Goal: Find specific page/section: Find specific page/section

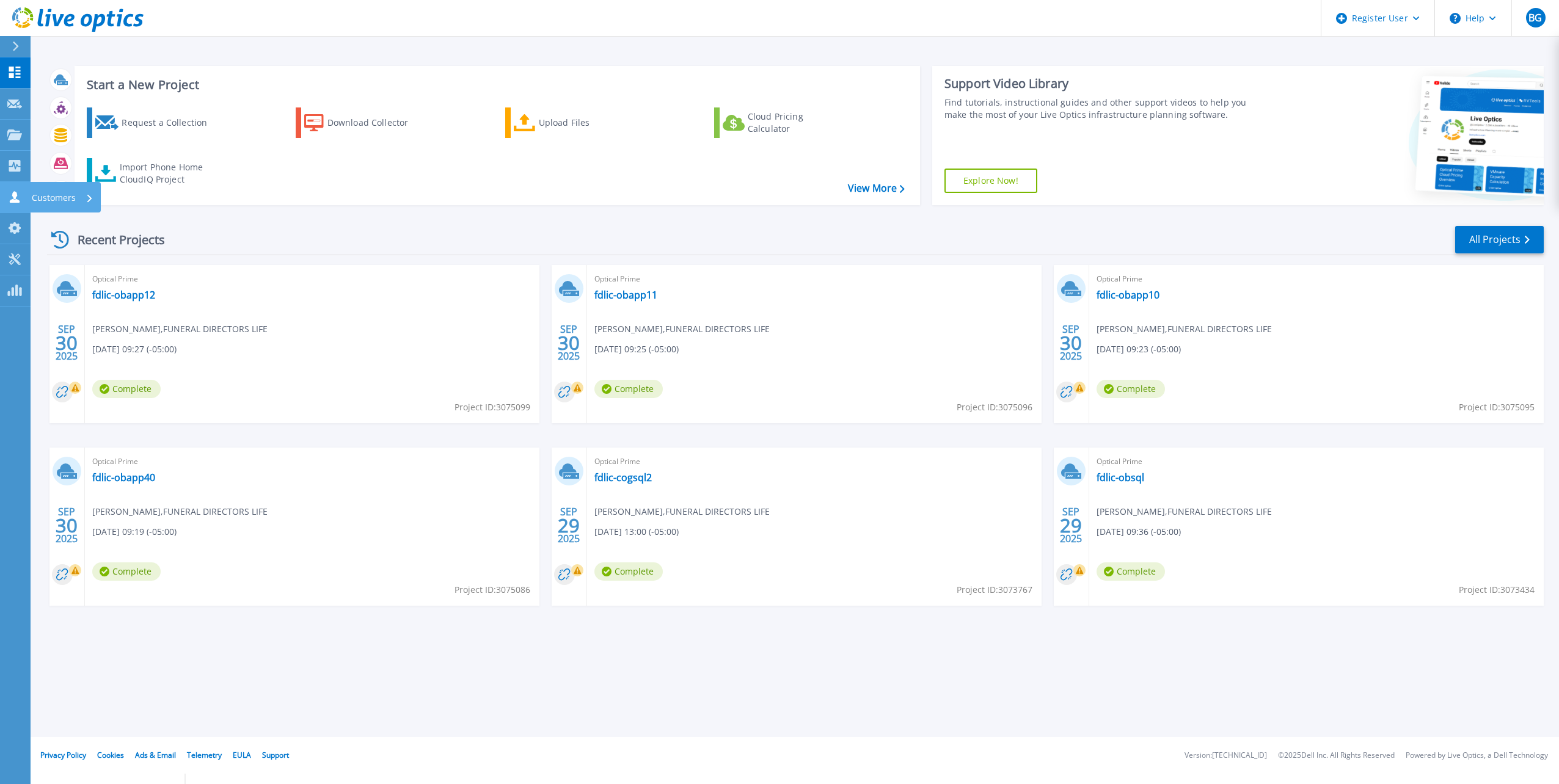
click at [9, 193] on icon at bounding box center [14, 196] width 14 height 12
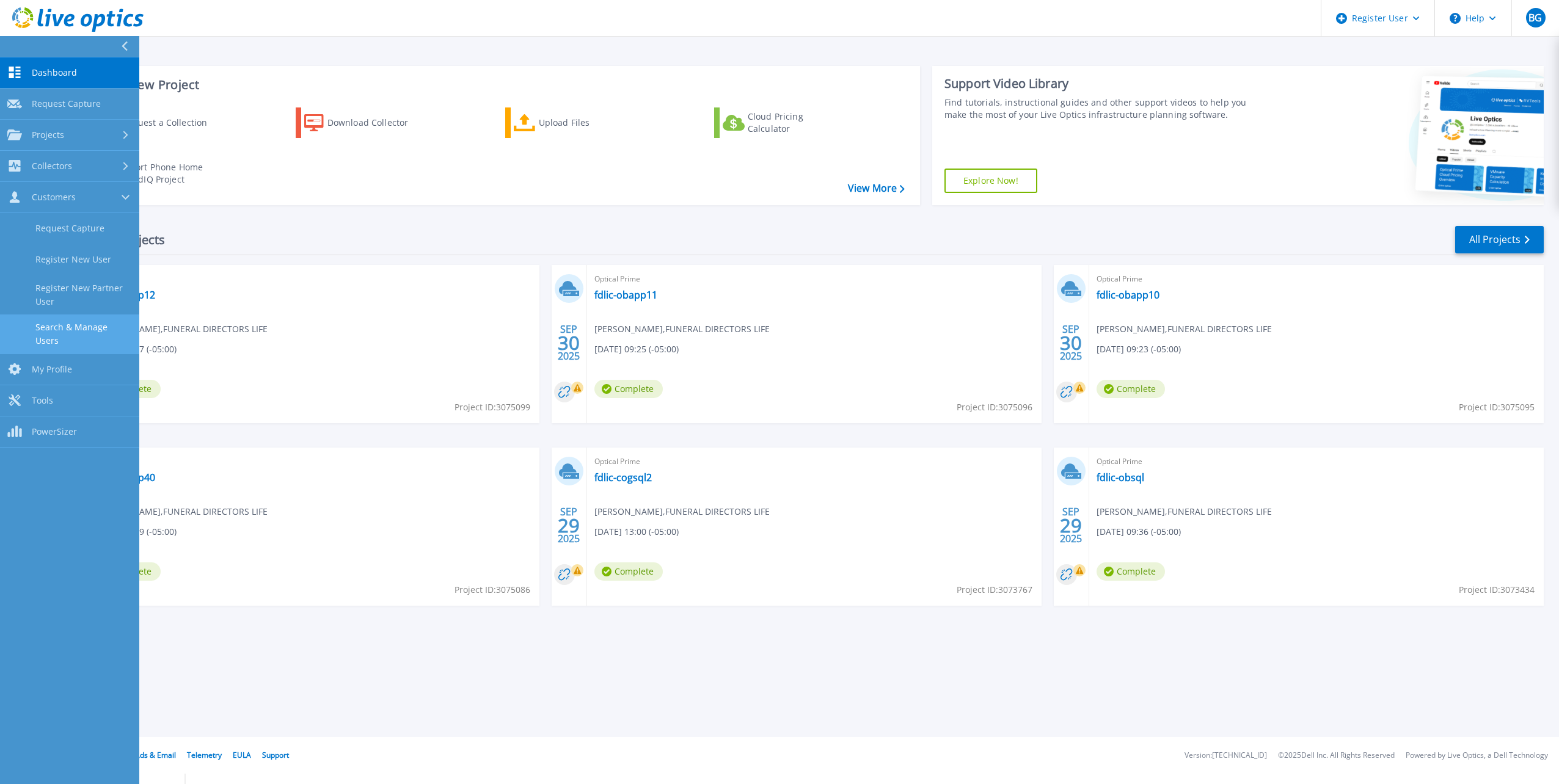
click at [81, 318] on link "Search & Manage Users" at bounding box center [69, 333] width 140 height 39
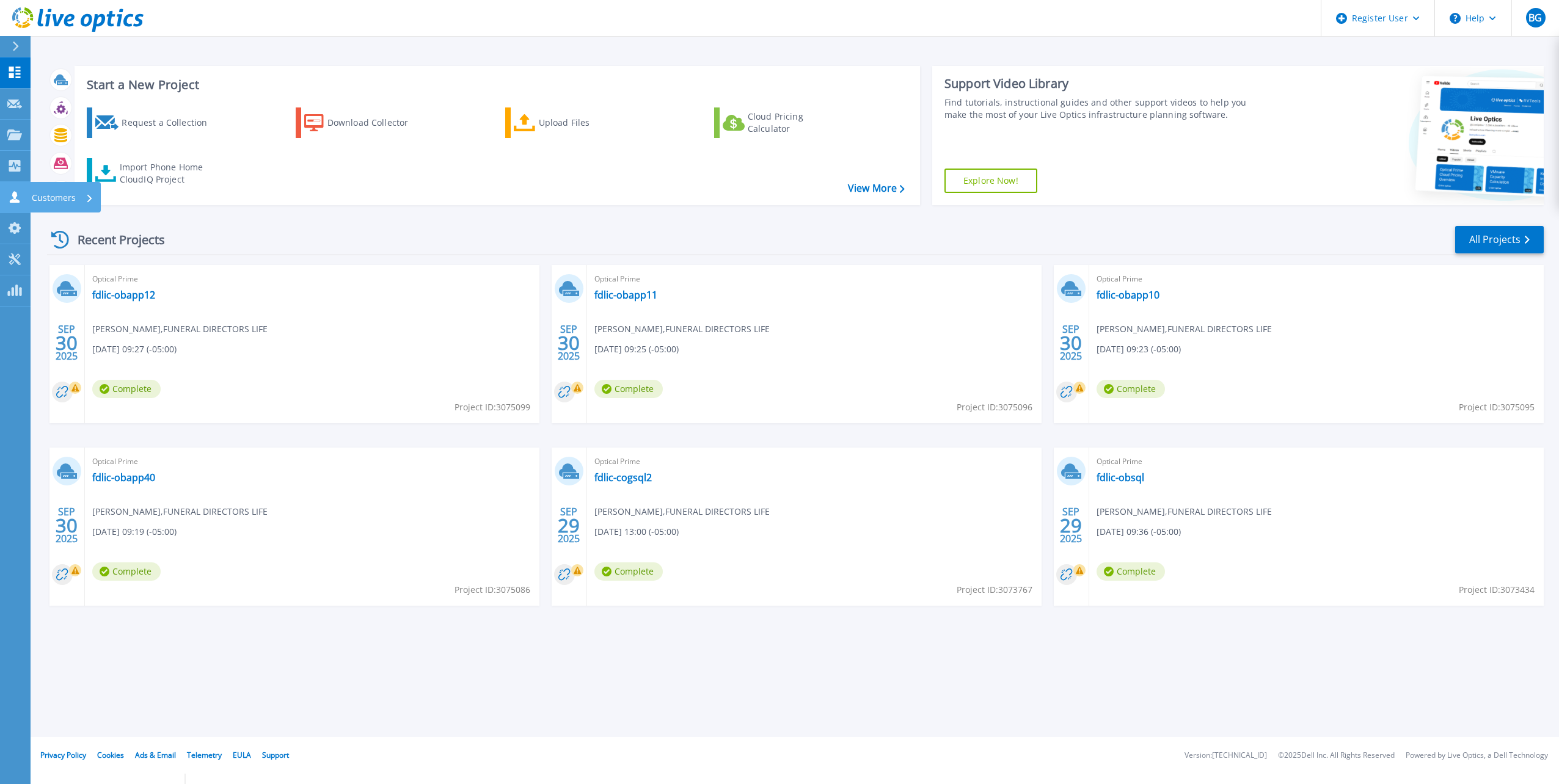
click at [11, 198] on icon at bounding box center [14, 196] width 14 height 12
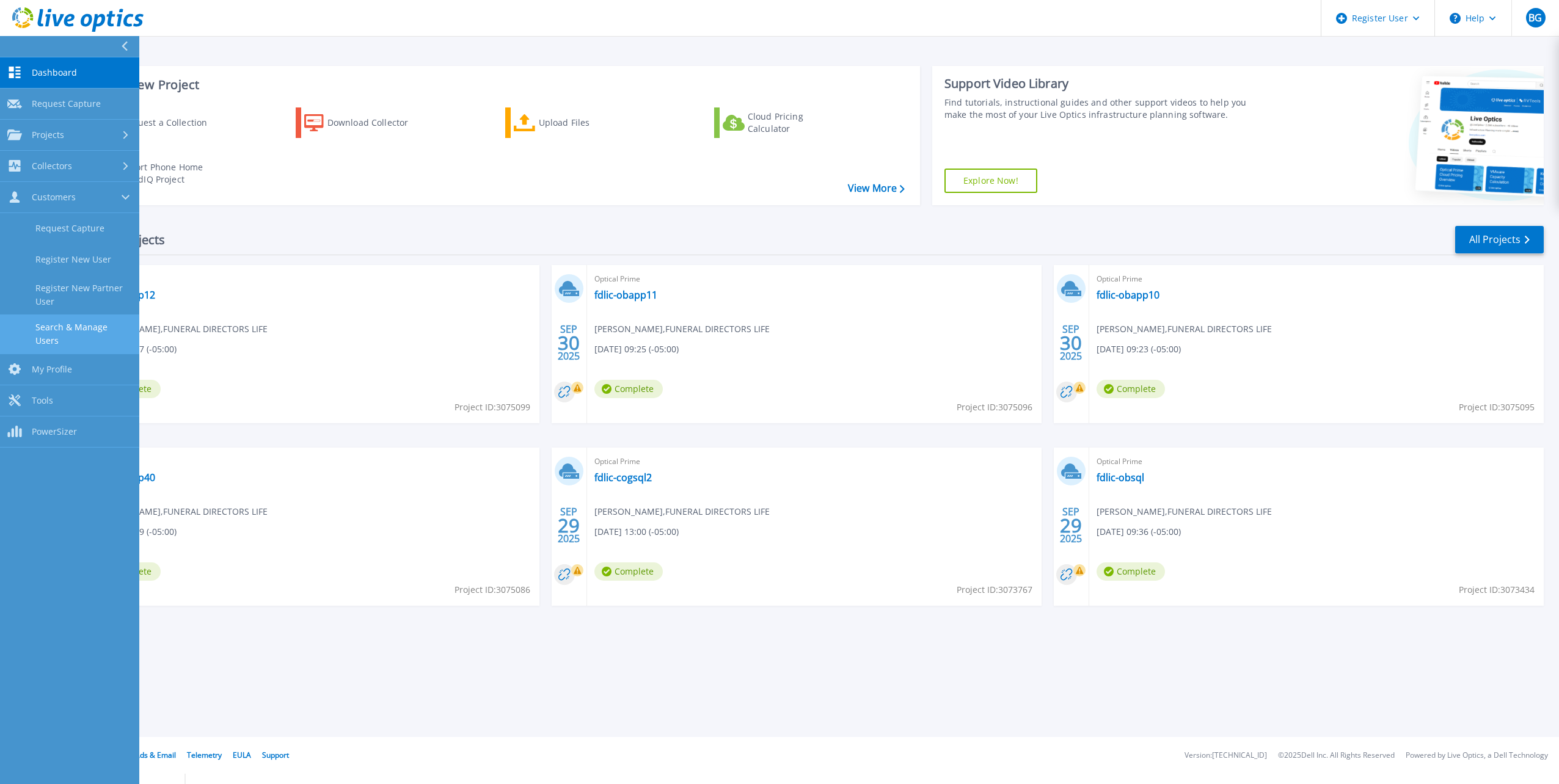
click at [67, 337] on link "Search & Manage Users" at bounding box center [69, 333] width 140 height 39
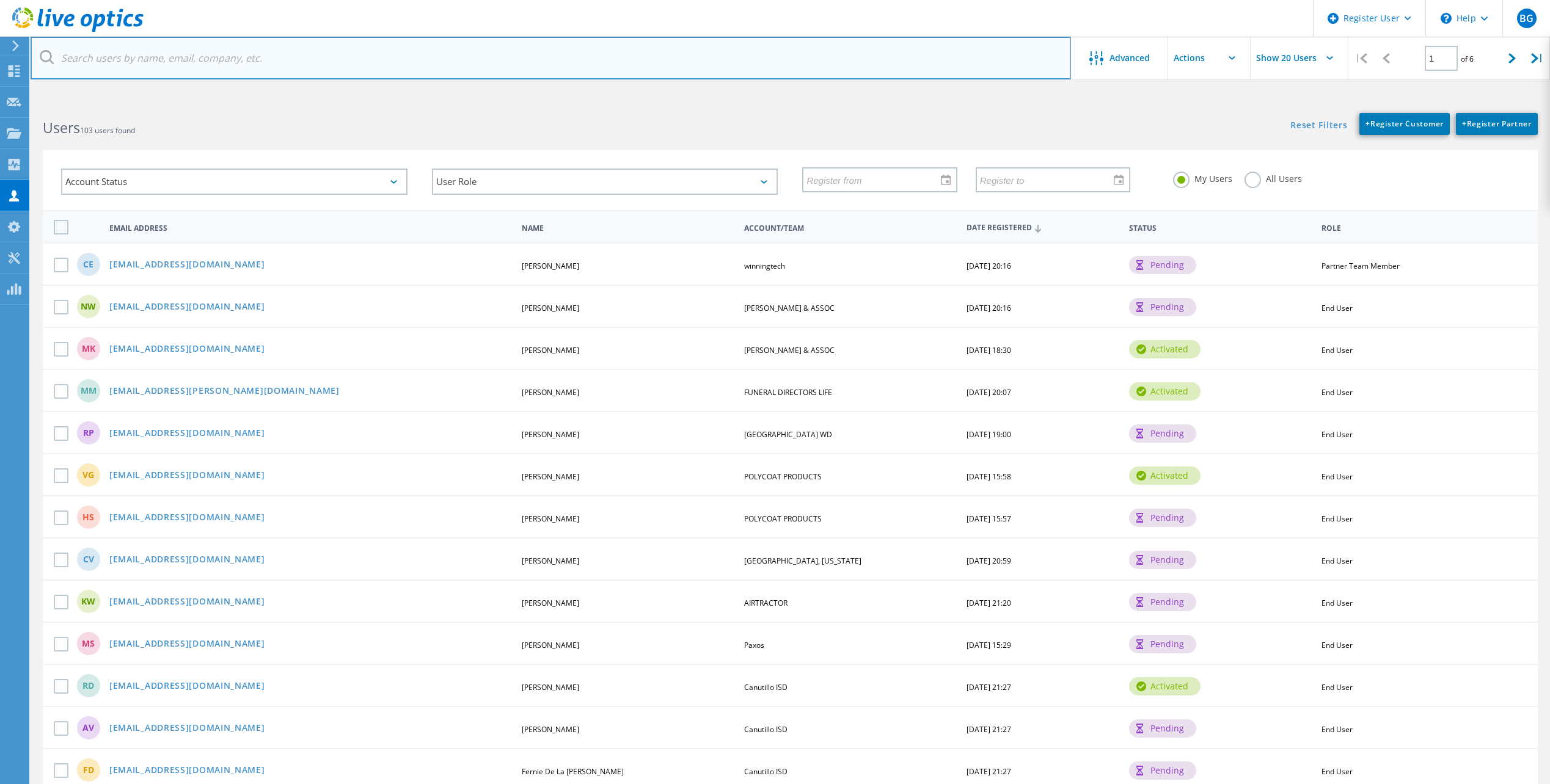
click at [267, 59] on input "text" at bounding box center [550, 58] width 1040 height 42
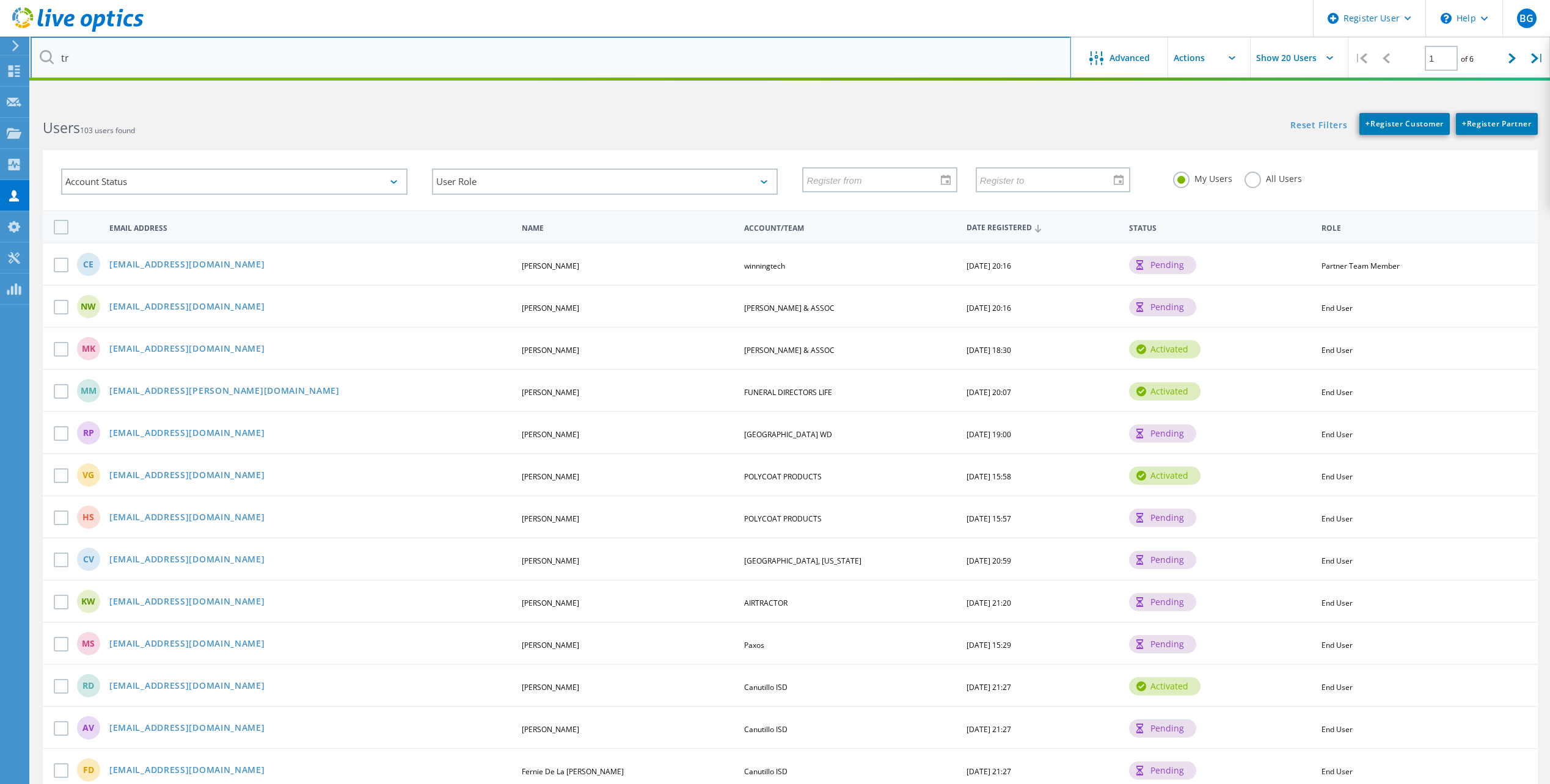
type input "t"
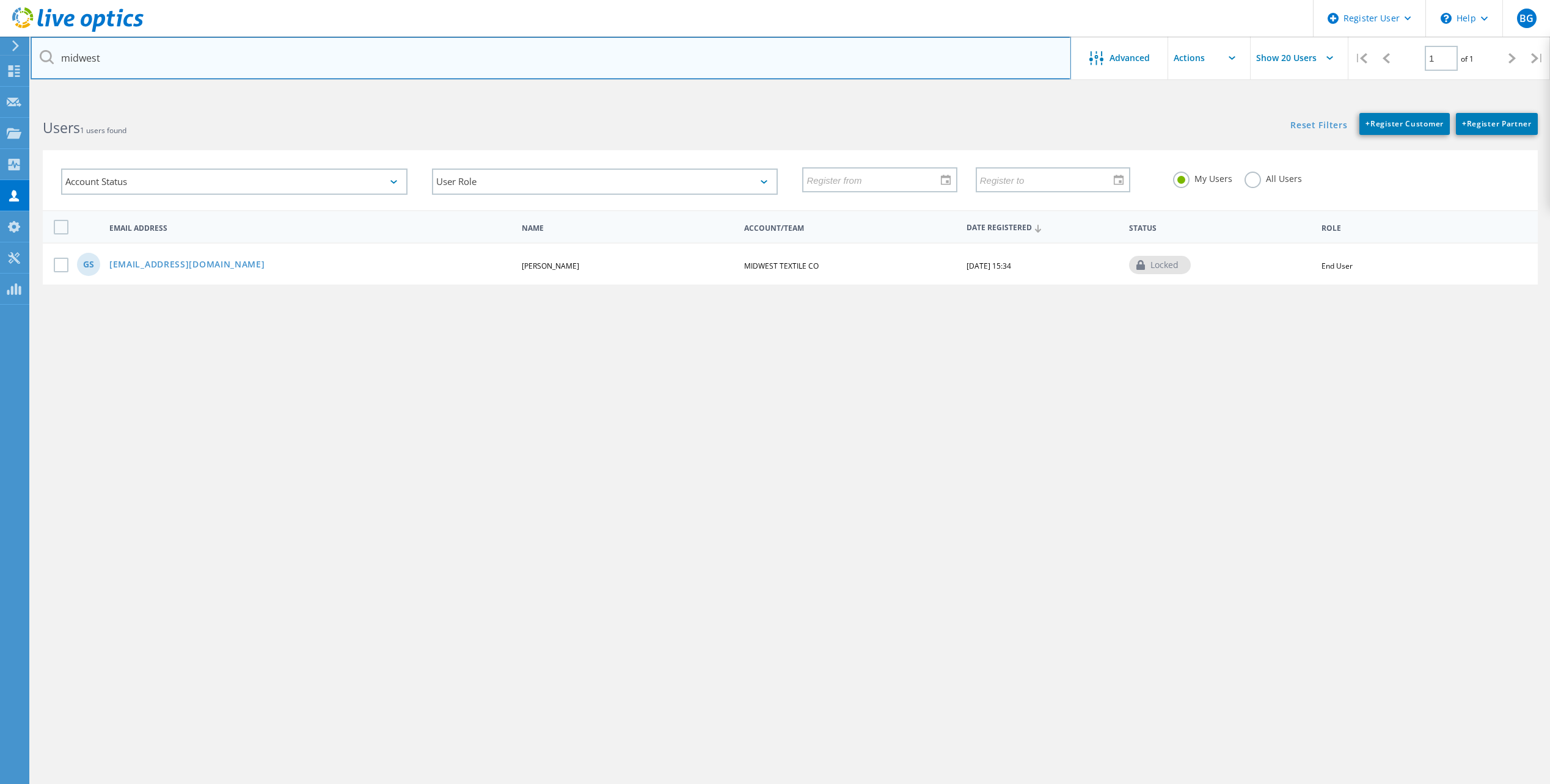
type input "midwest"
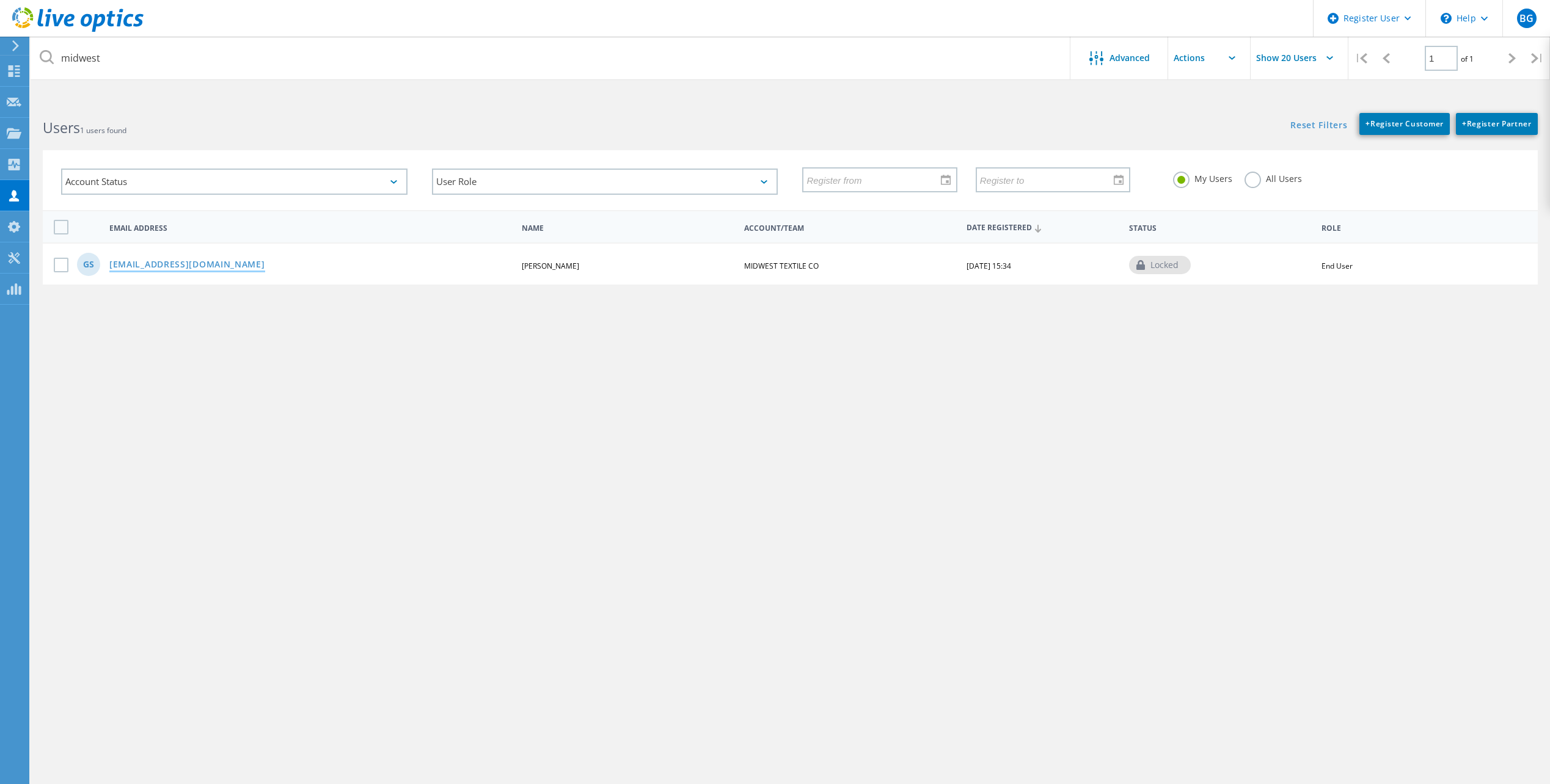
click at [174, 266] on link "[EMAIL_ADDRESS][DOMAIN_NAME]" at bounding box center [186, 266] width 156 height 11
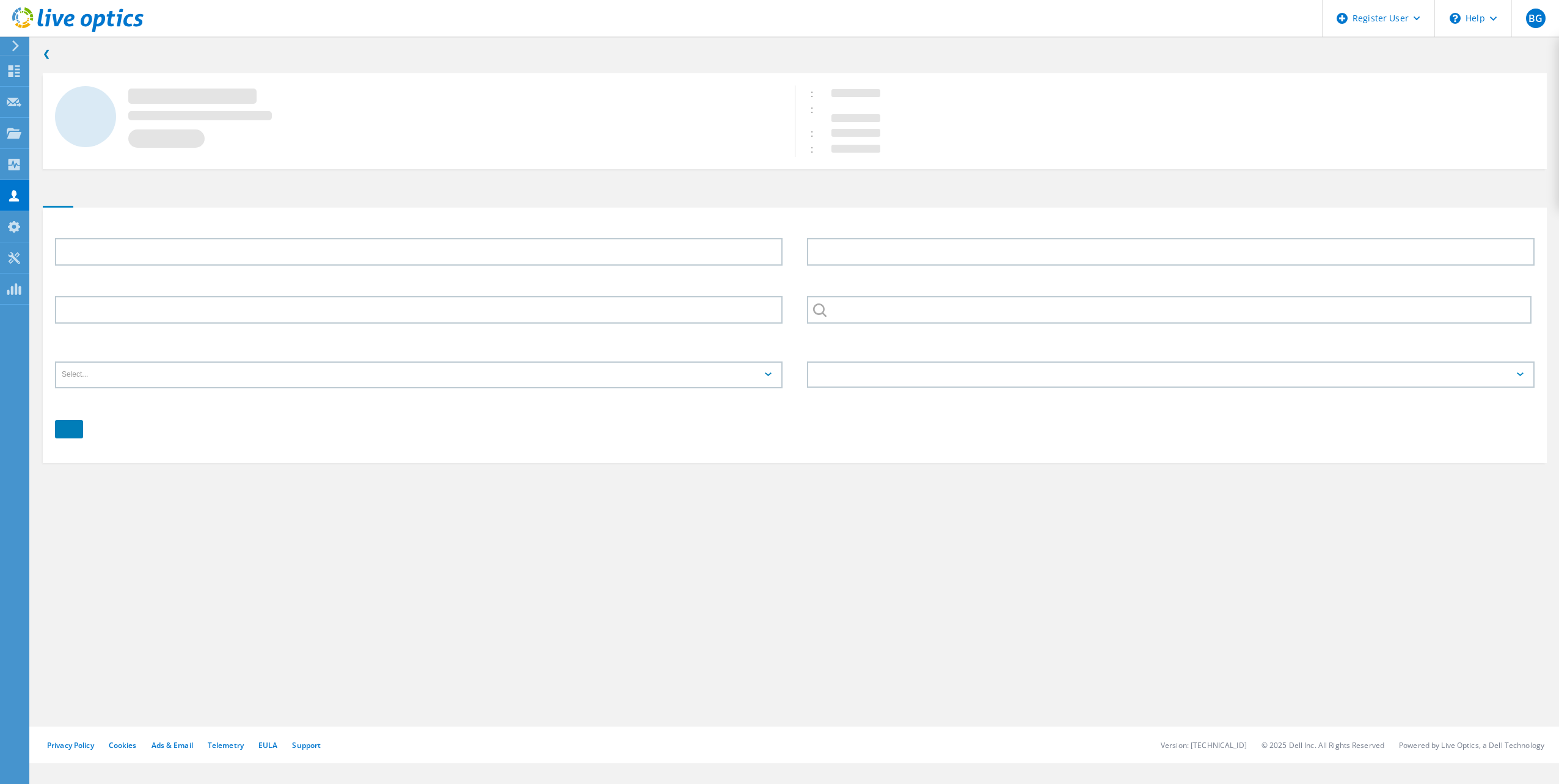
type input "[PERSON_NAME]"
type input "MIDWEST TEXTILE CO"
type input "English"
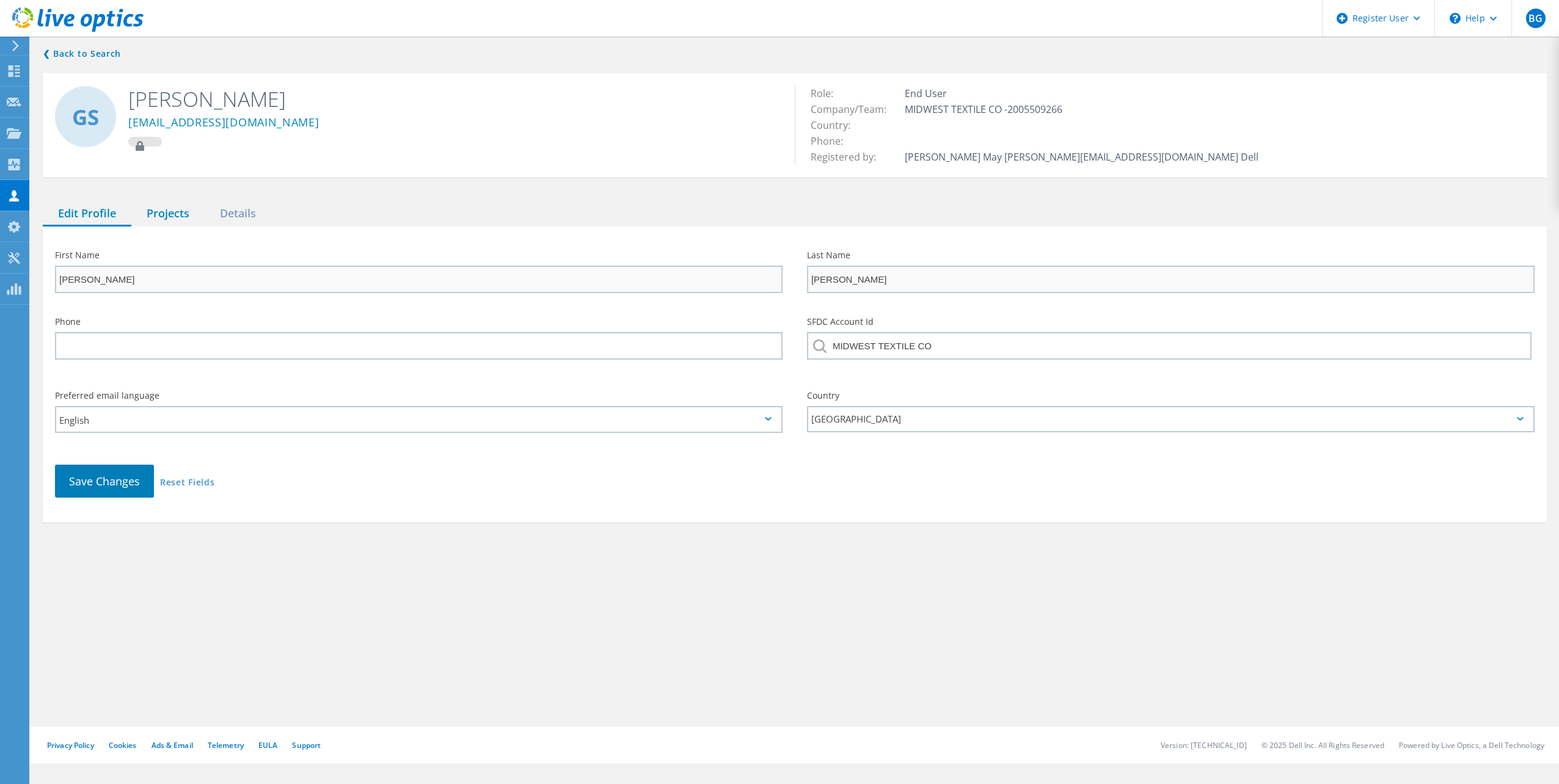
click at [191, 218] on div "Projects" at bounding box center [167, 214] width 73 height 25
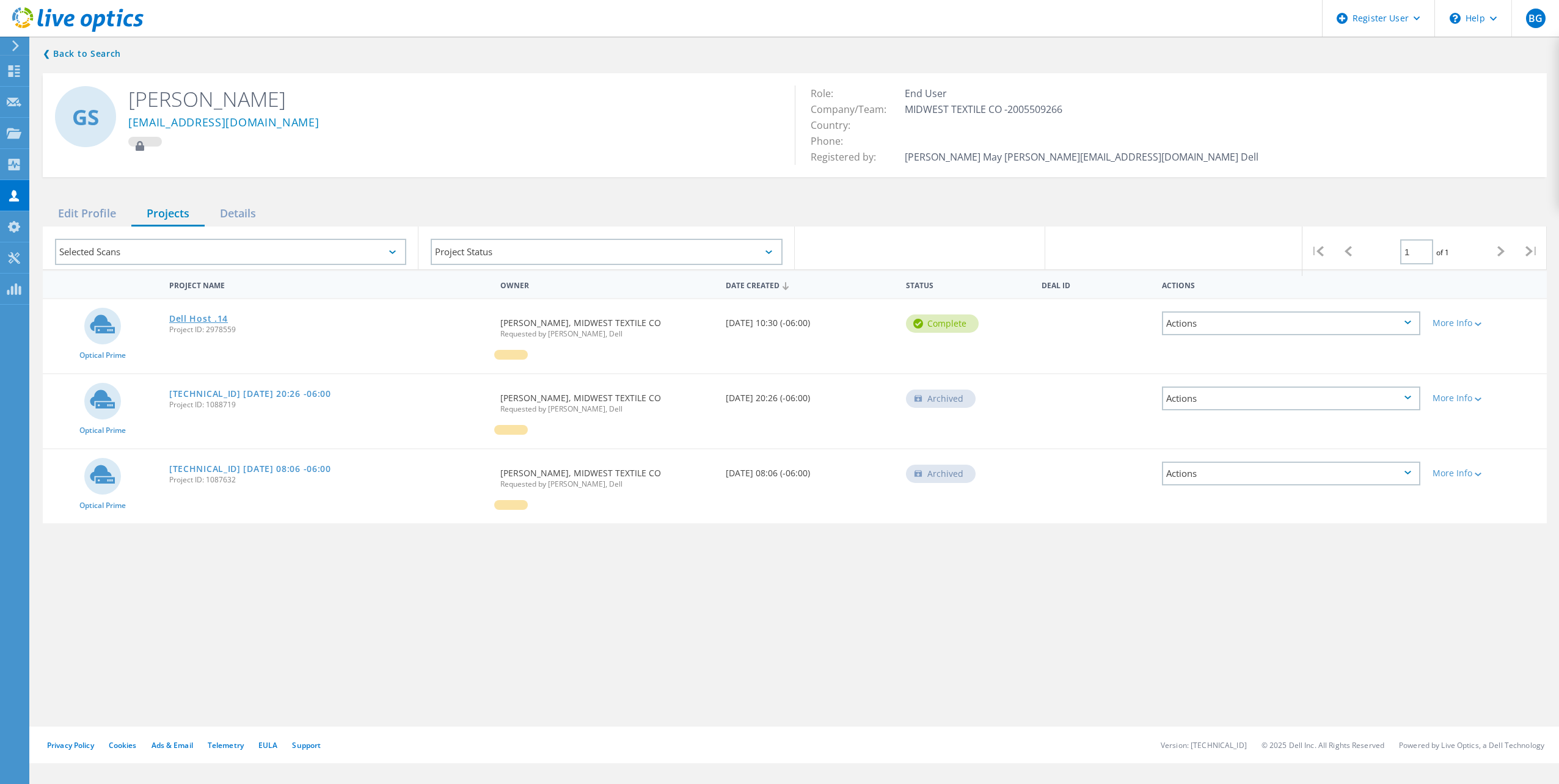
click at [210, 323] on link "Dell Host .14" at bounding box center [198, 318] width 59 height 8
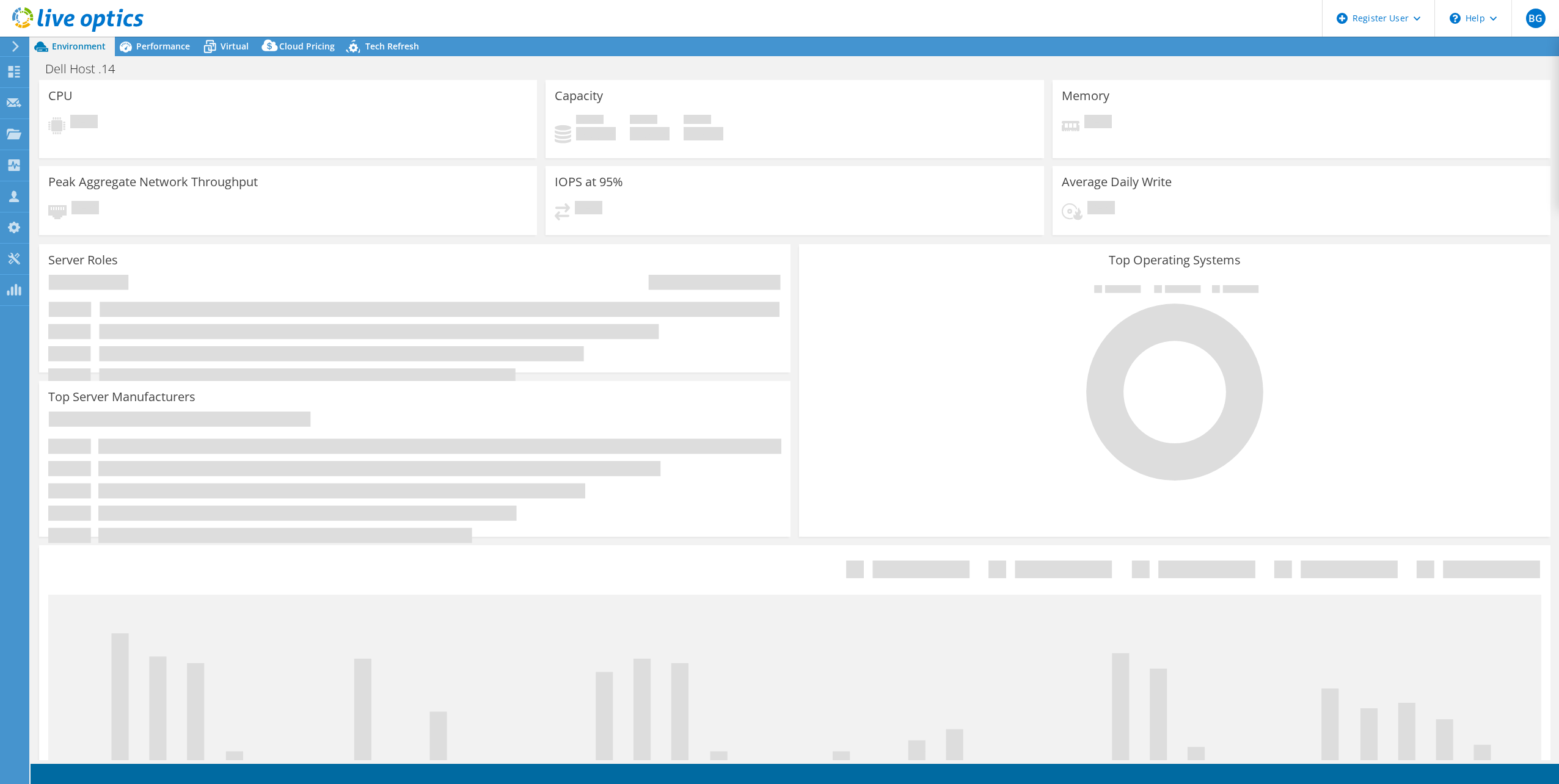
select select "USD"
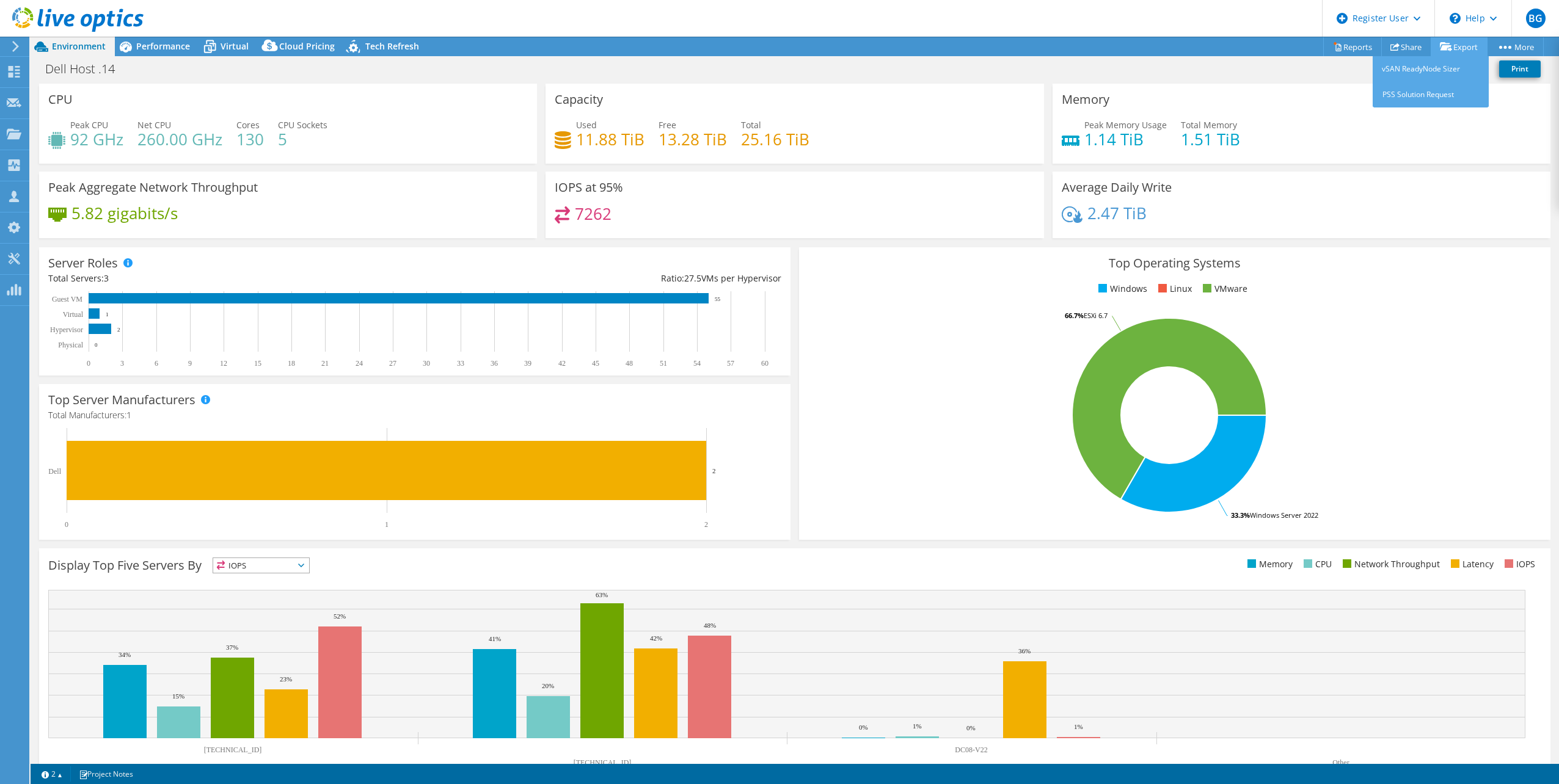
click at [1446, 46] on icon at bounding box center [1446, 47] width 13 height 9
click at [1401, 49] on link "Share" at bounding box center [1406, 46] width 50 height 19
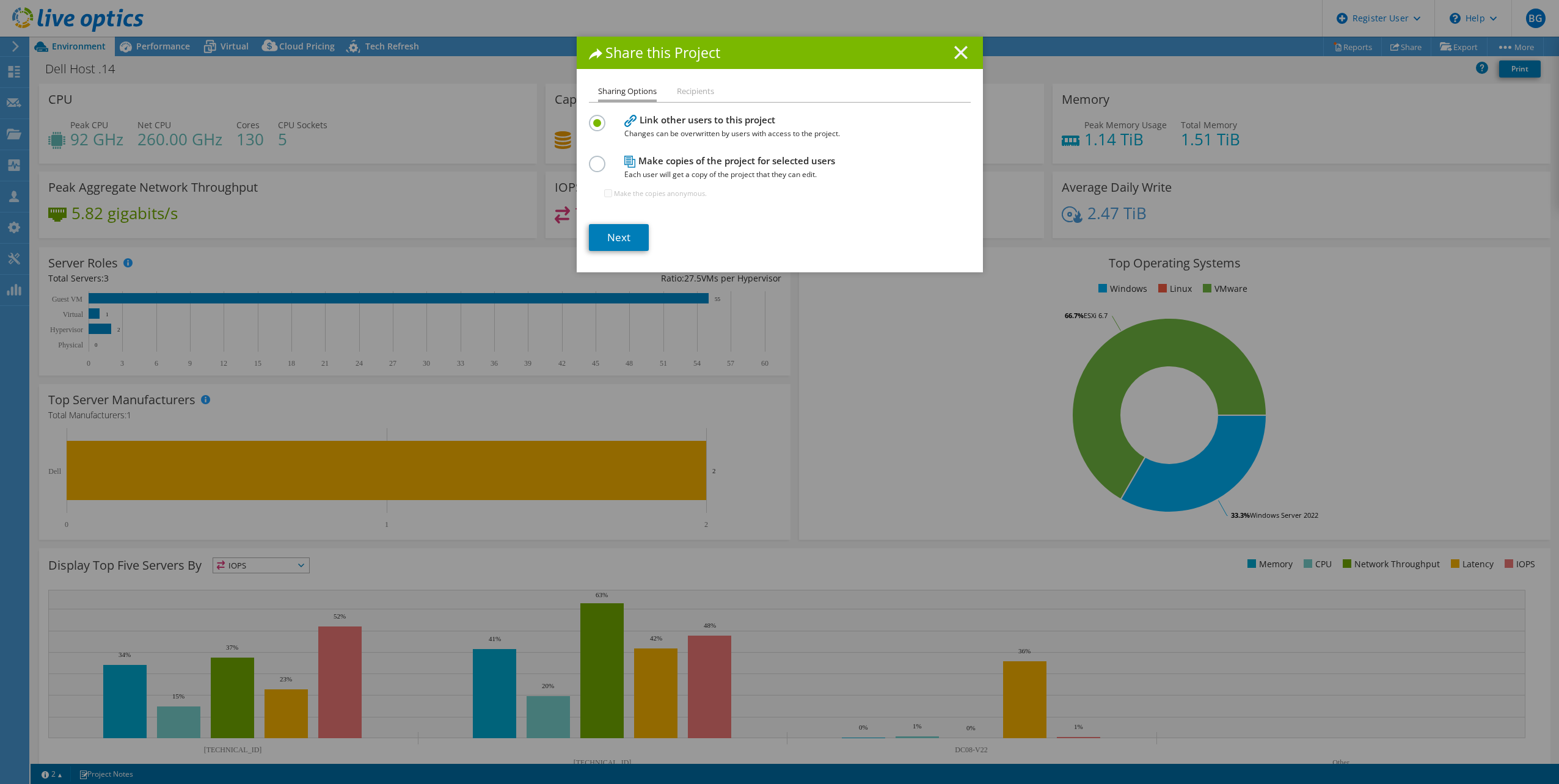
click at [954, 54] on icon at bounding box center [960, 52] width 14 height 14
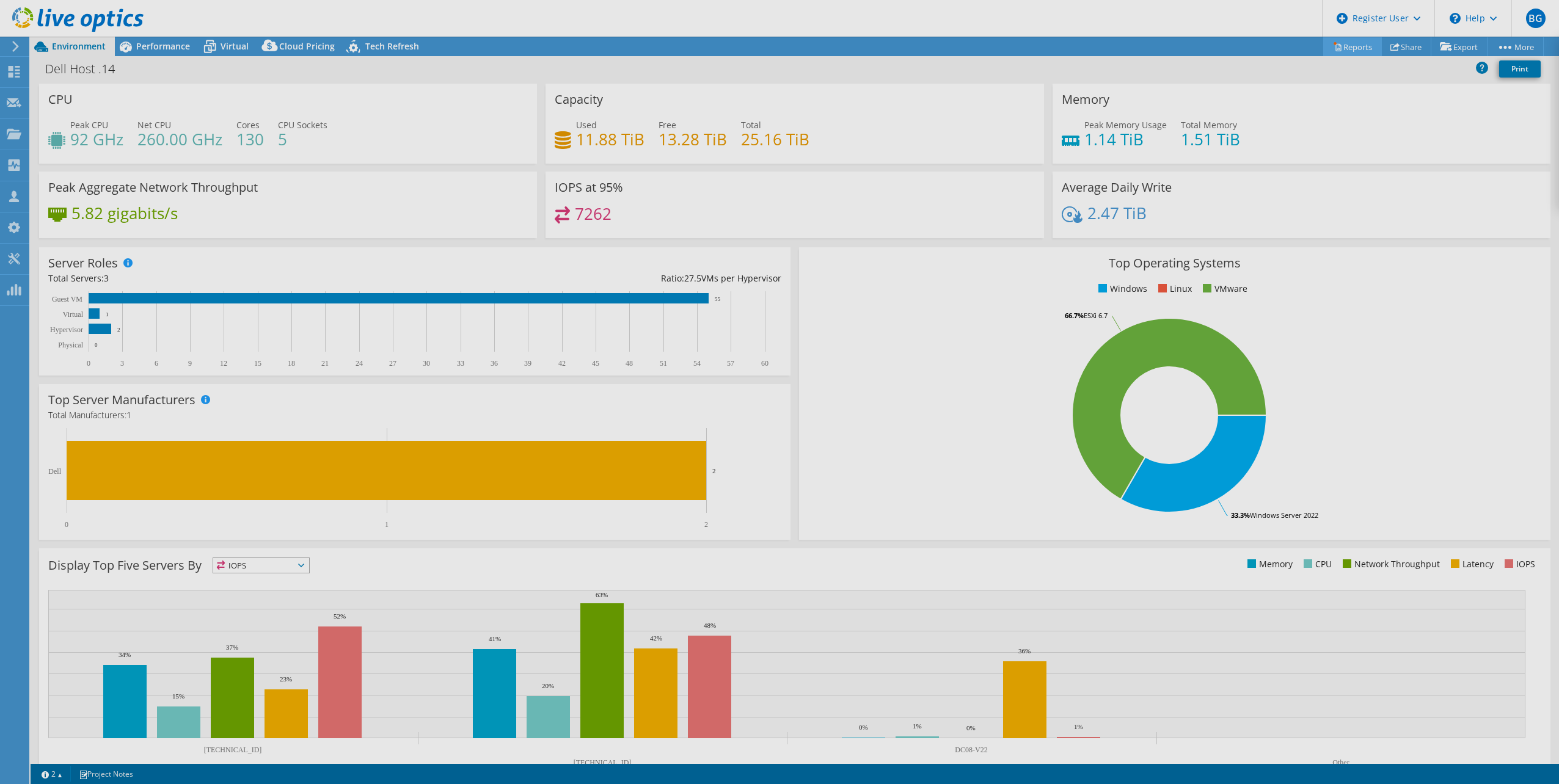
click at [1332, 41] on link "Reports" at bounding box center [1352, 46] width 59 height 19
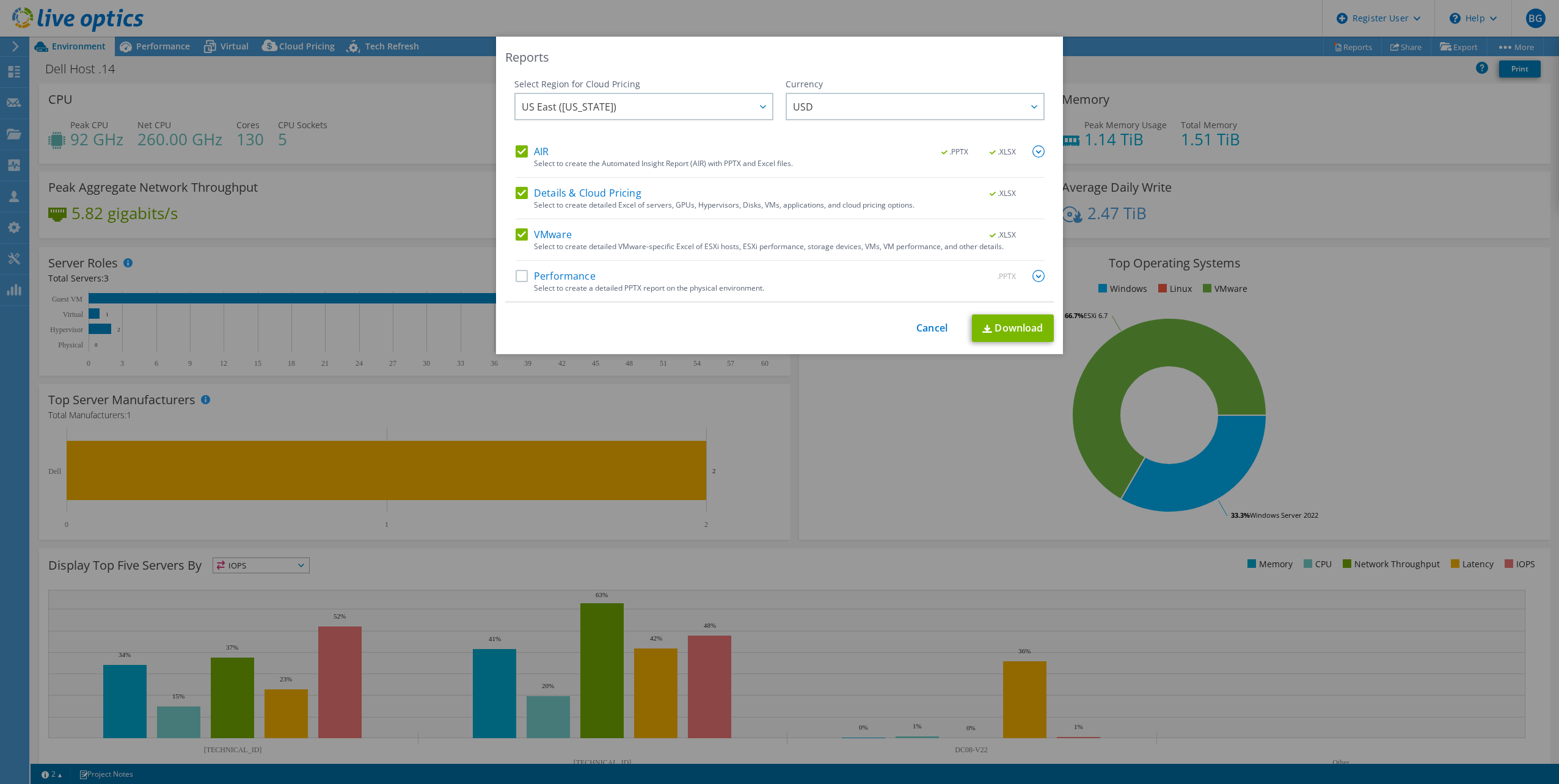
click at [518, 275] on label "Performance" at bounding box center [555, 276] width 80 height 13
click at [0, 0] on input "Performance" at bounding box center [0, 0] width 0 height 0
click at [1027, 329] on link "Download" at bounding box center [1012, 328] width 82 height 28
click at [875, 75] on div "Reports Select Region for Cloud Pricing Asia Pacific (Hong Kong) Asia Pacific (…" at bounding box center [780, 196] width 567 height 319
click at [919, 329] on link "Cancel" at bounding box center [932, 329] width 32 height 12
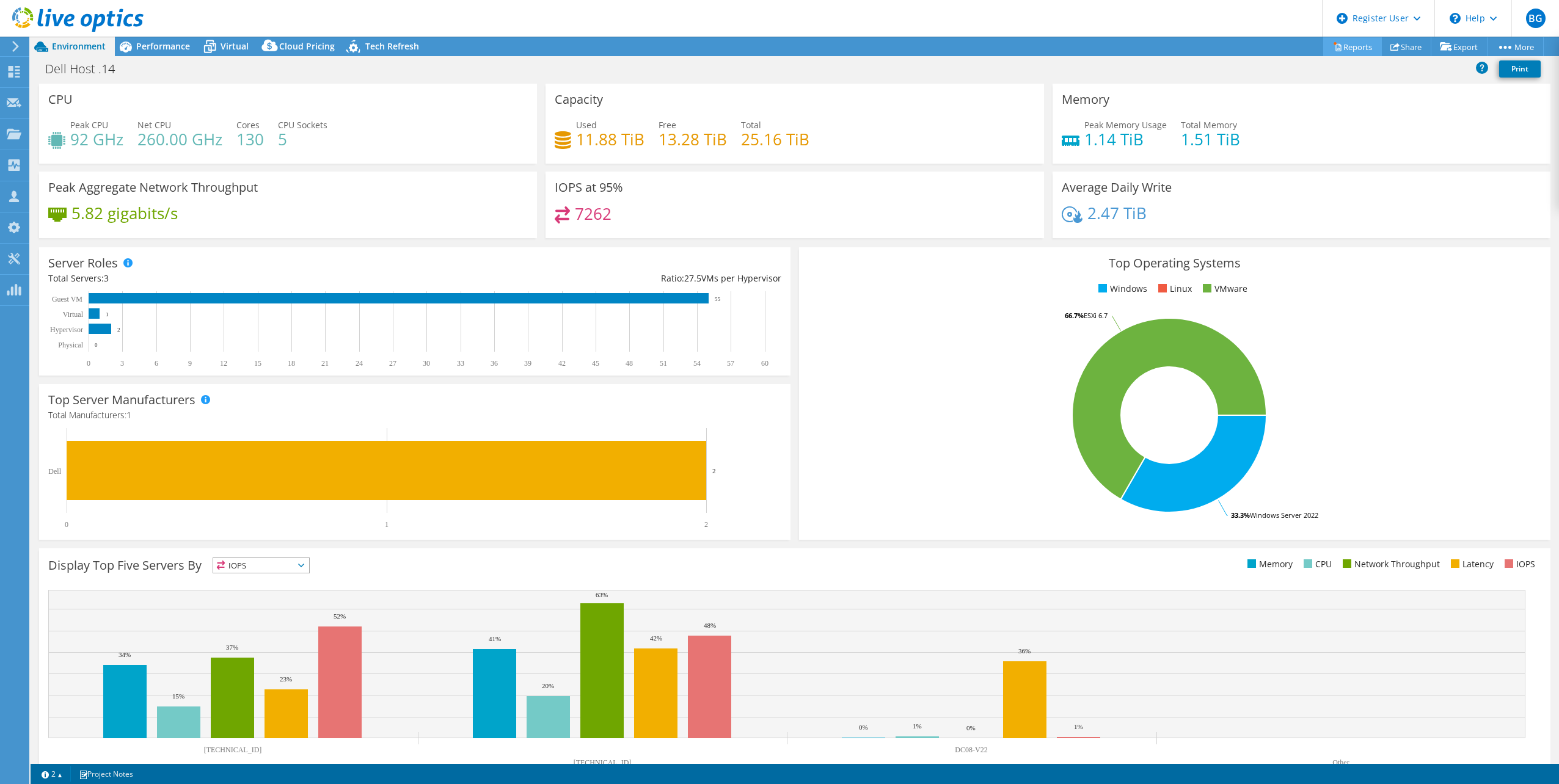
click at [1356, 47] on link "Reports" at bounding box center [1352, 46] width 59 height 19
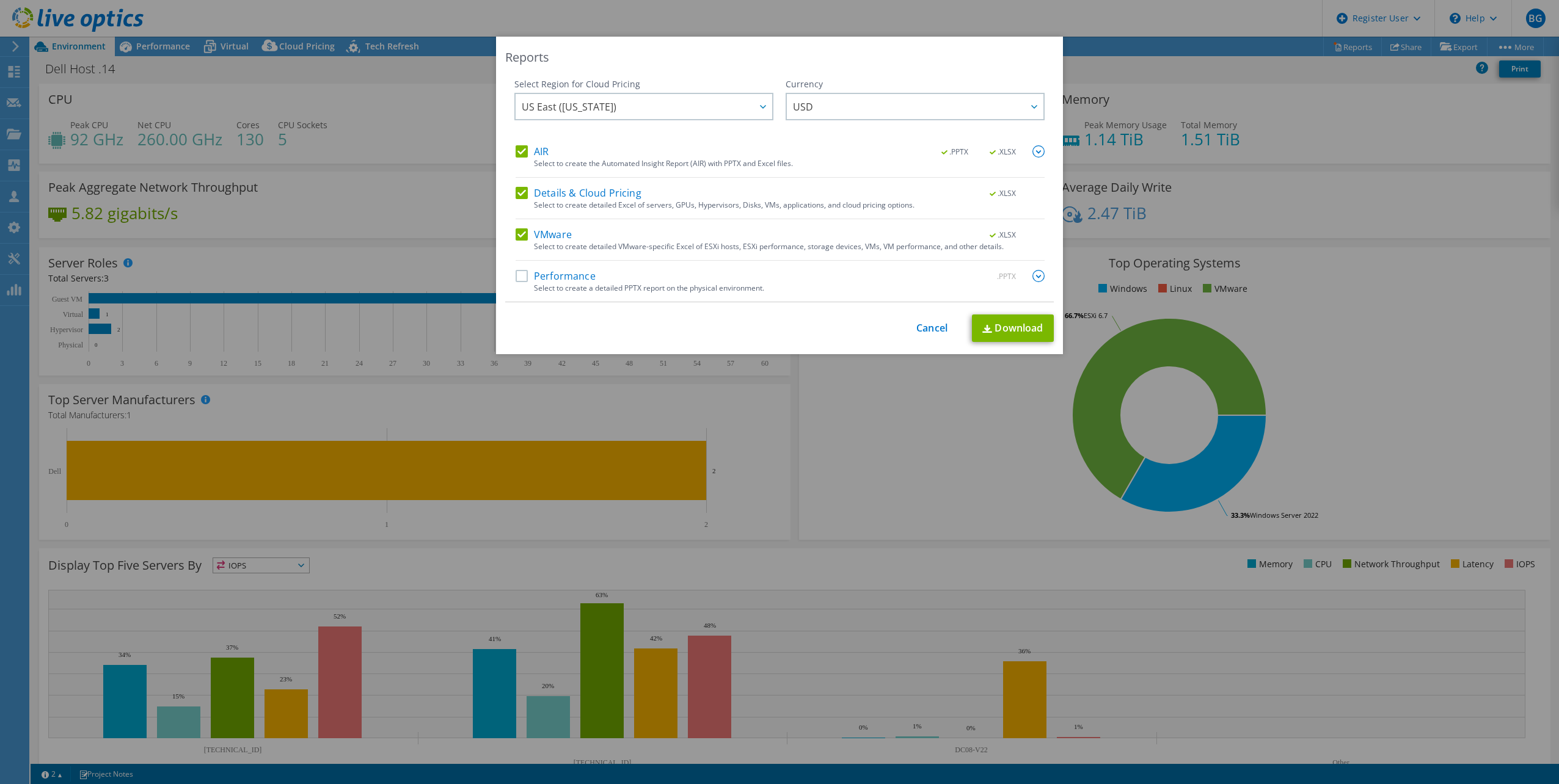
click at [519, 277] on label "Performance" at bounding box center [555, 276] width 80 height 13
click at [0, 0] on input "Performance" at bounding box center [0, 0] width 0 height 0
click at [1010, 324] on link "Download" at bounding box center [1012, 328] width 82 height 28
click at [1038, 148] on img at bounding box center [1039, 151] width 13 height 13
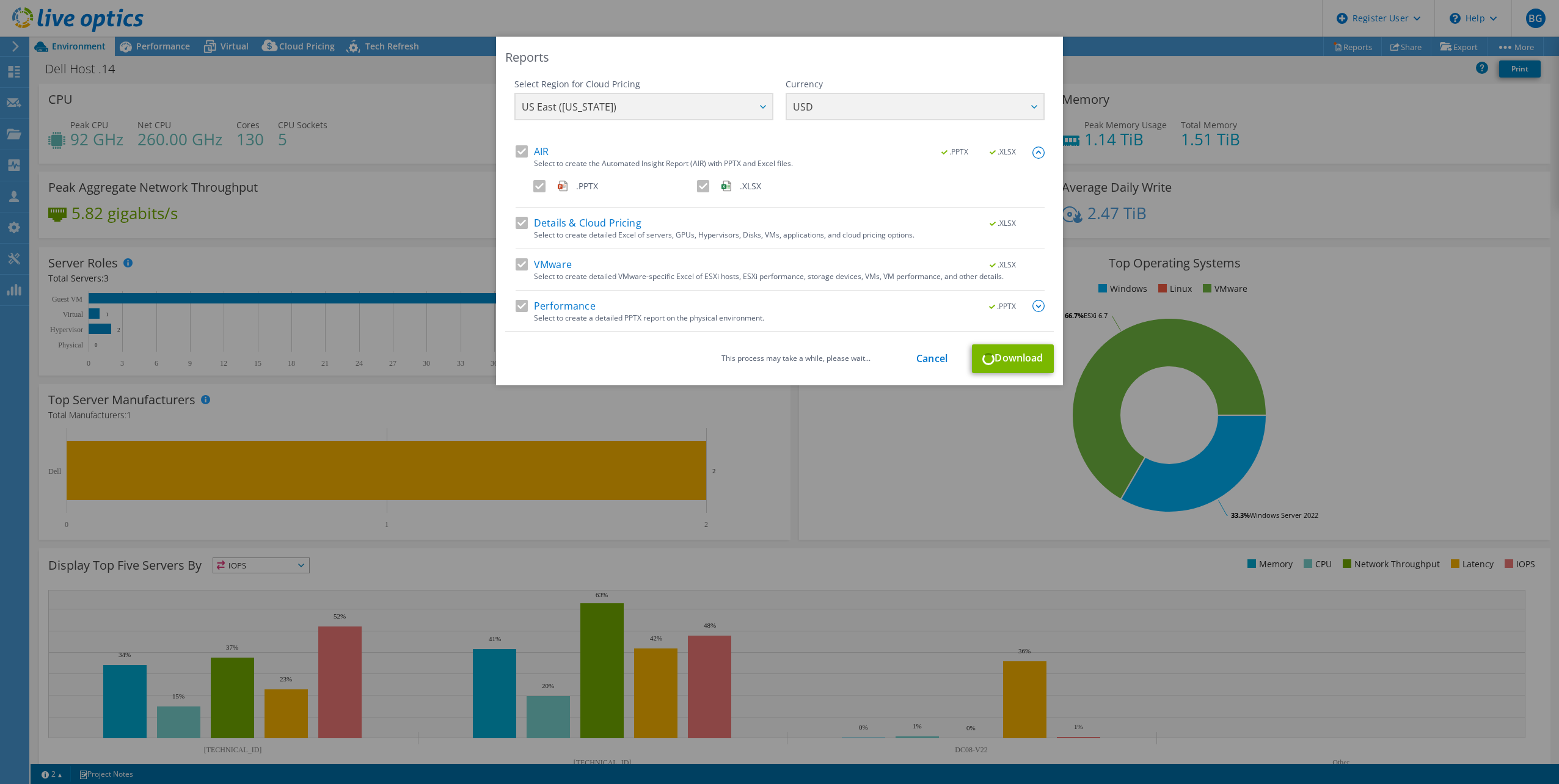
click at [1038, 148] on img at bounding box center [1039, 153] width 13 height 13
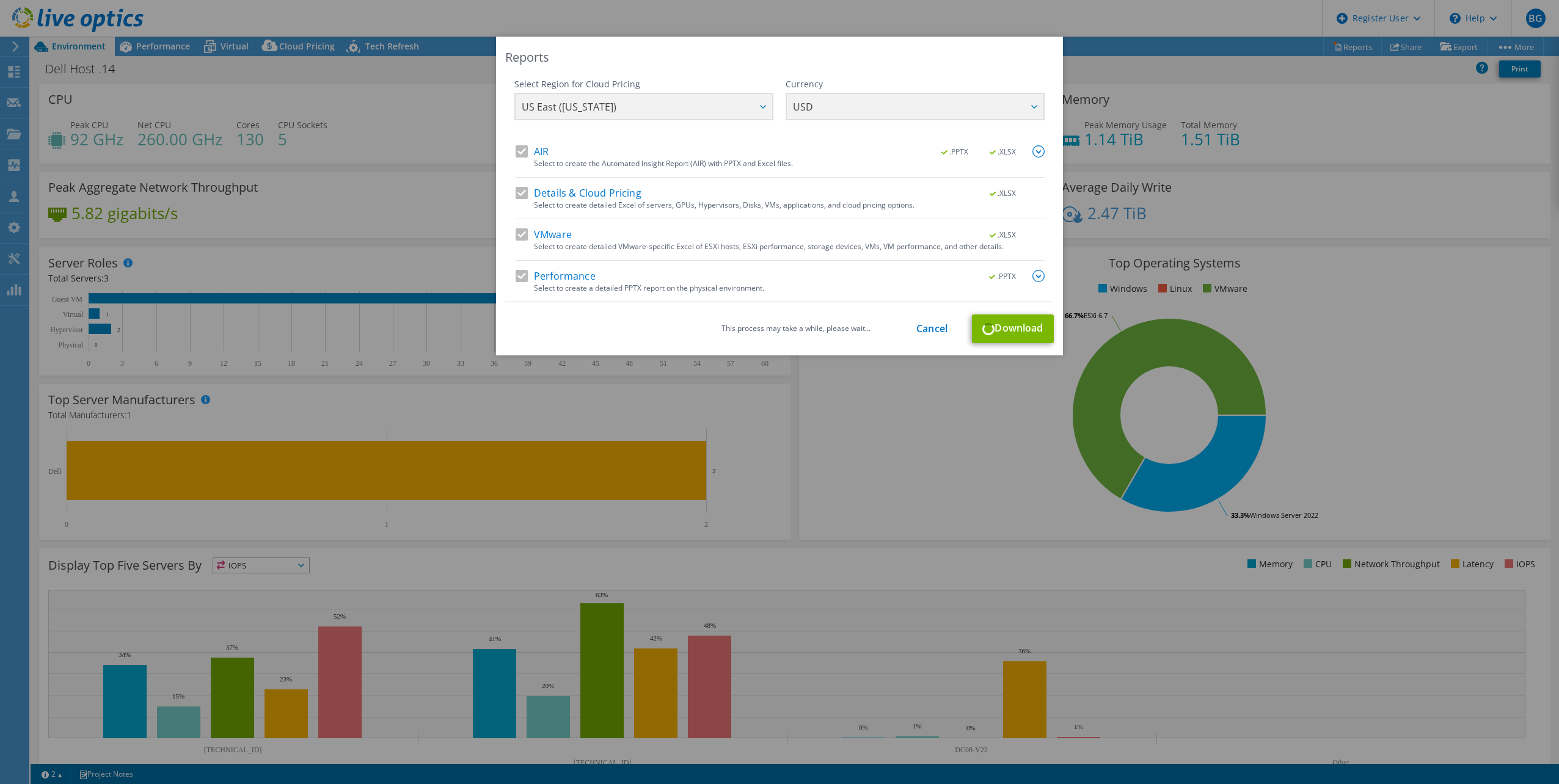
click at [1032, 278] on img at bounding box center [1039, 276] width 13 height 13
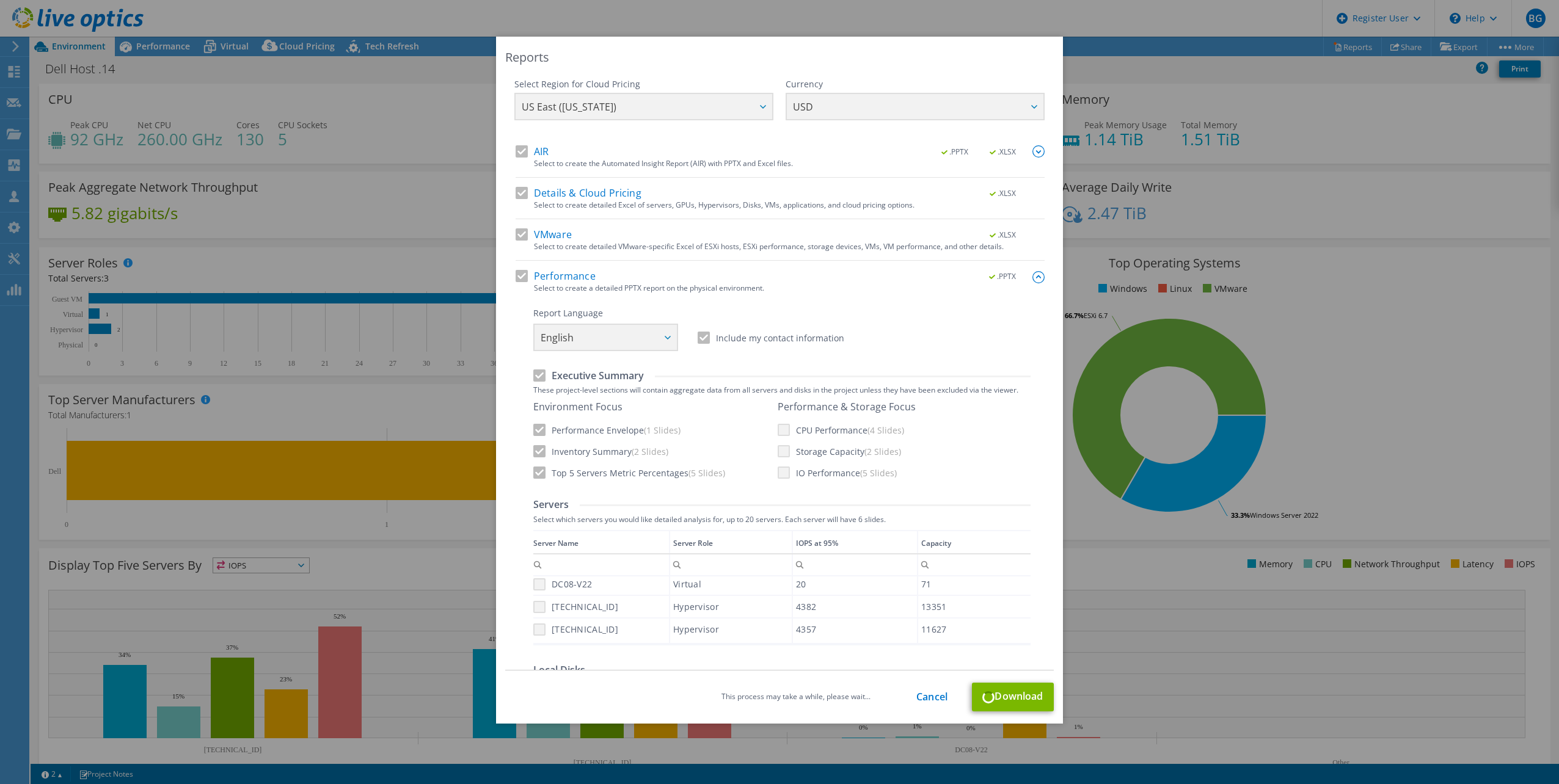
click at [1032, 274] on img at bounding box center [1039, 277] width 13 height 13
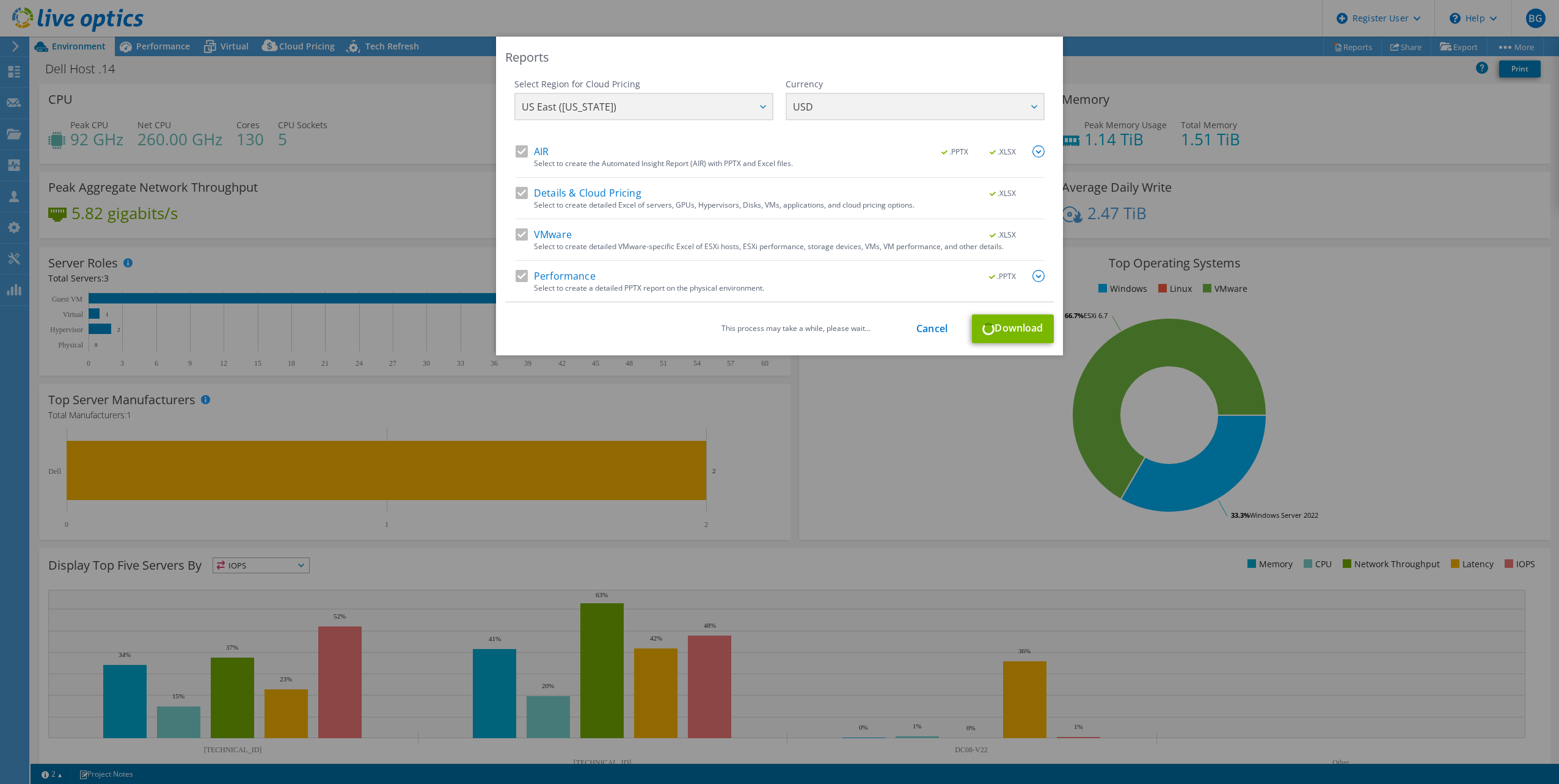
click at [517, 273] on div "Performance .PPTX" at bounding box center [780, 277] width 529 height 14
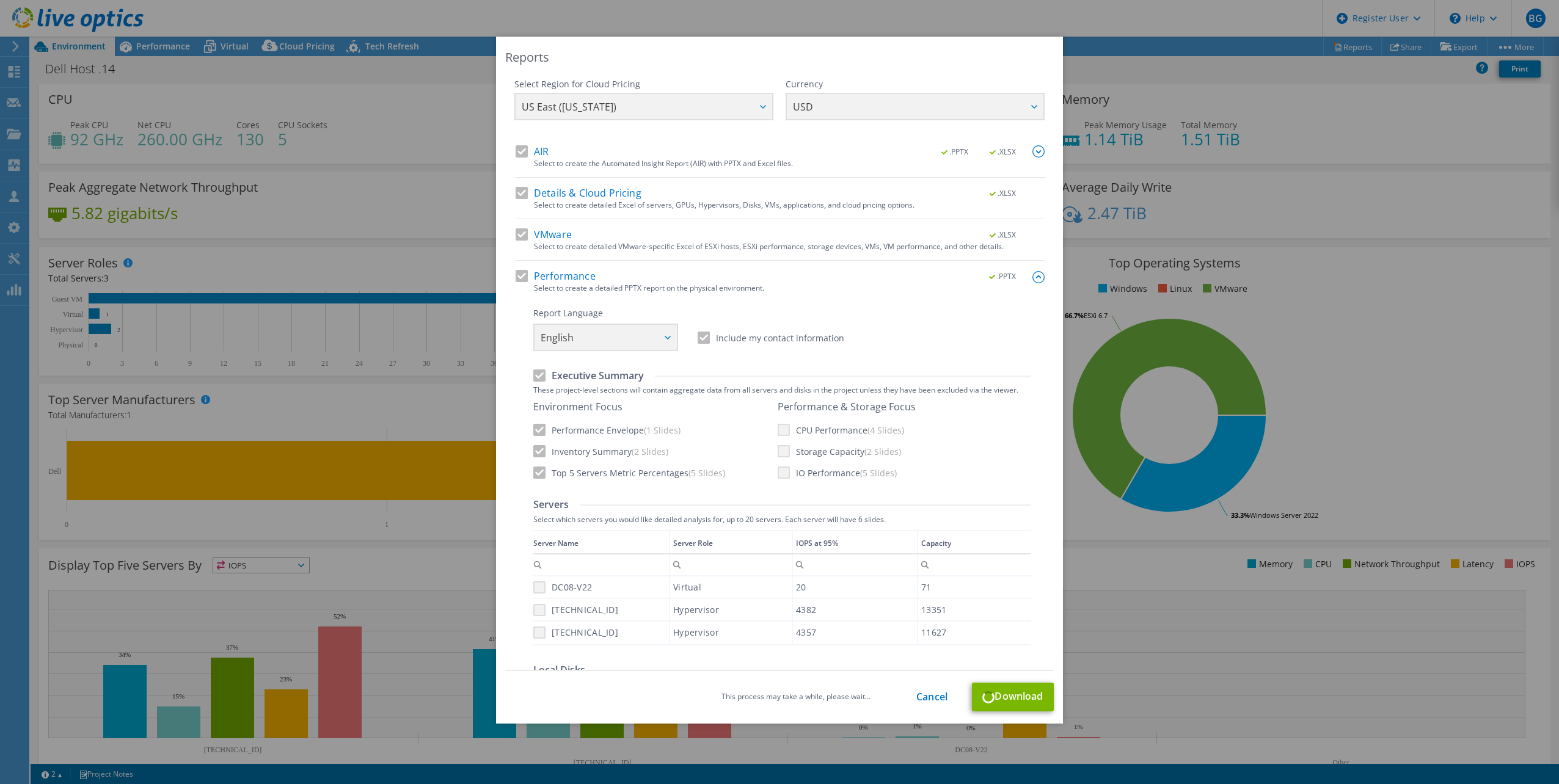
click at [522, 275] on div "Performance .PPTX" at bounding box center [780, 277] width 529 height 14
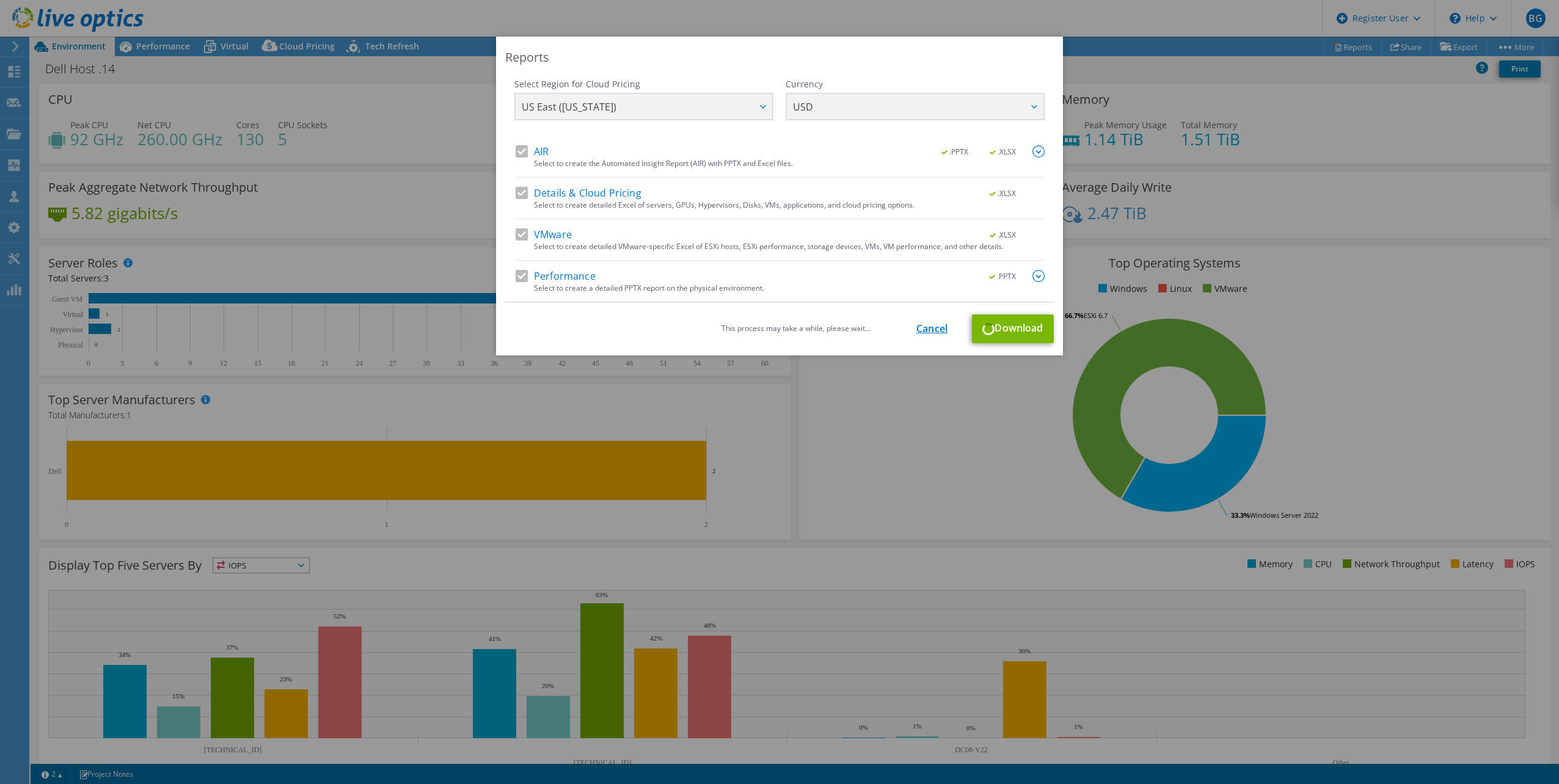
click at [930, 328] on link "Cancel" at bounding box center [932, 329] width 32 height 12
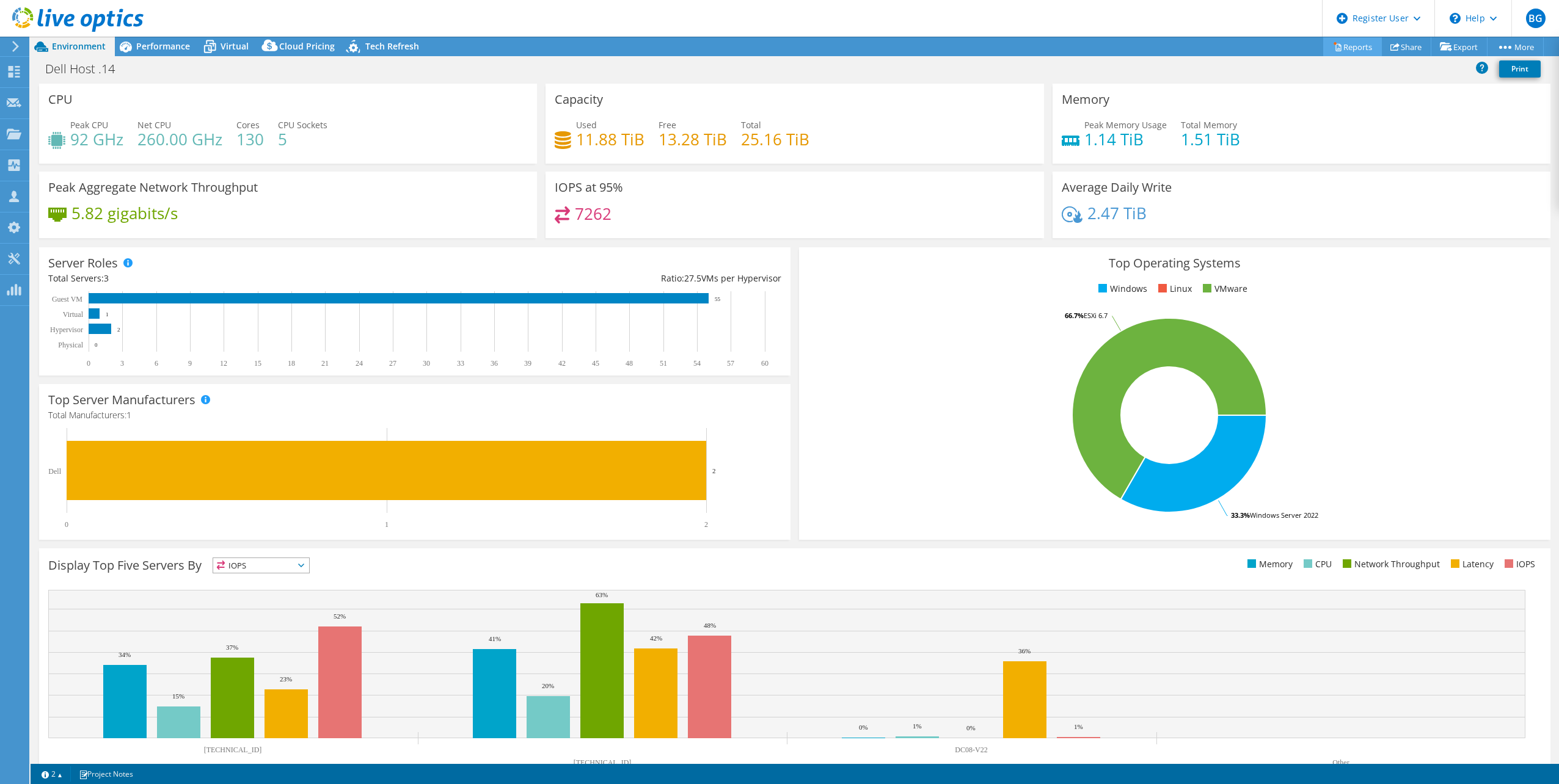
click at [1347, 45] on link "Reports" at bounding box center [1352, 46] width 59 height 19
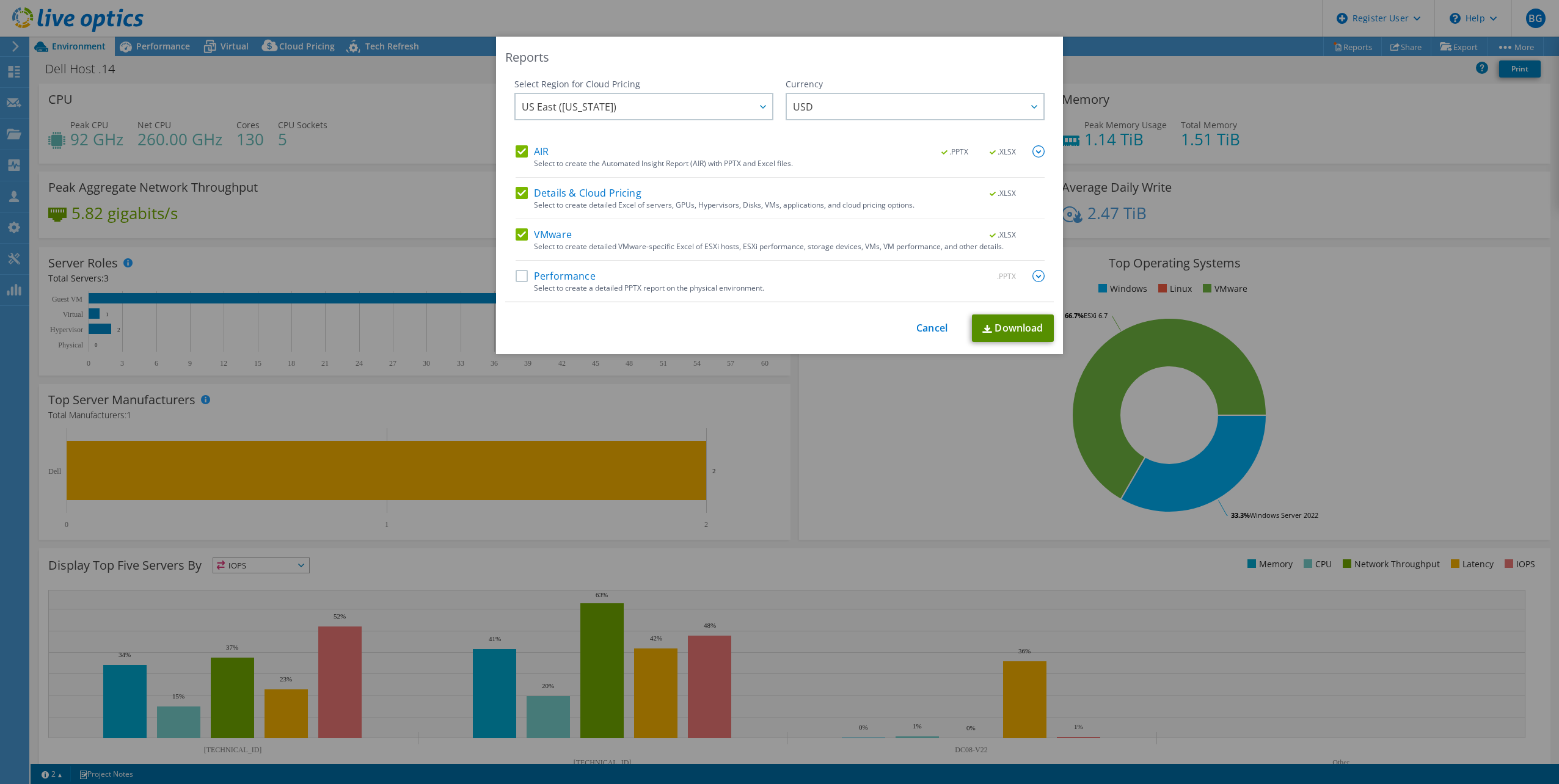
click at [1010, 335] on link "Download" at bounding box center [1012, 328] width 82 height 28
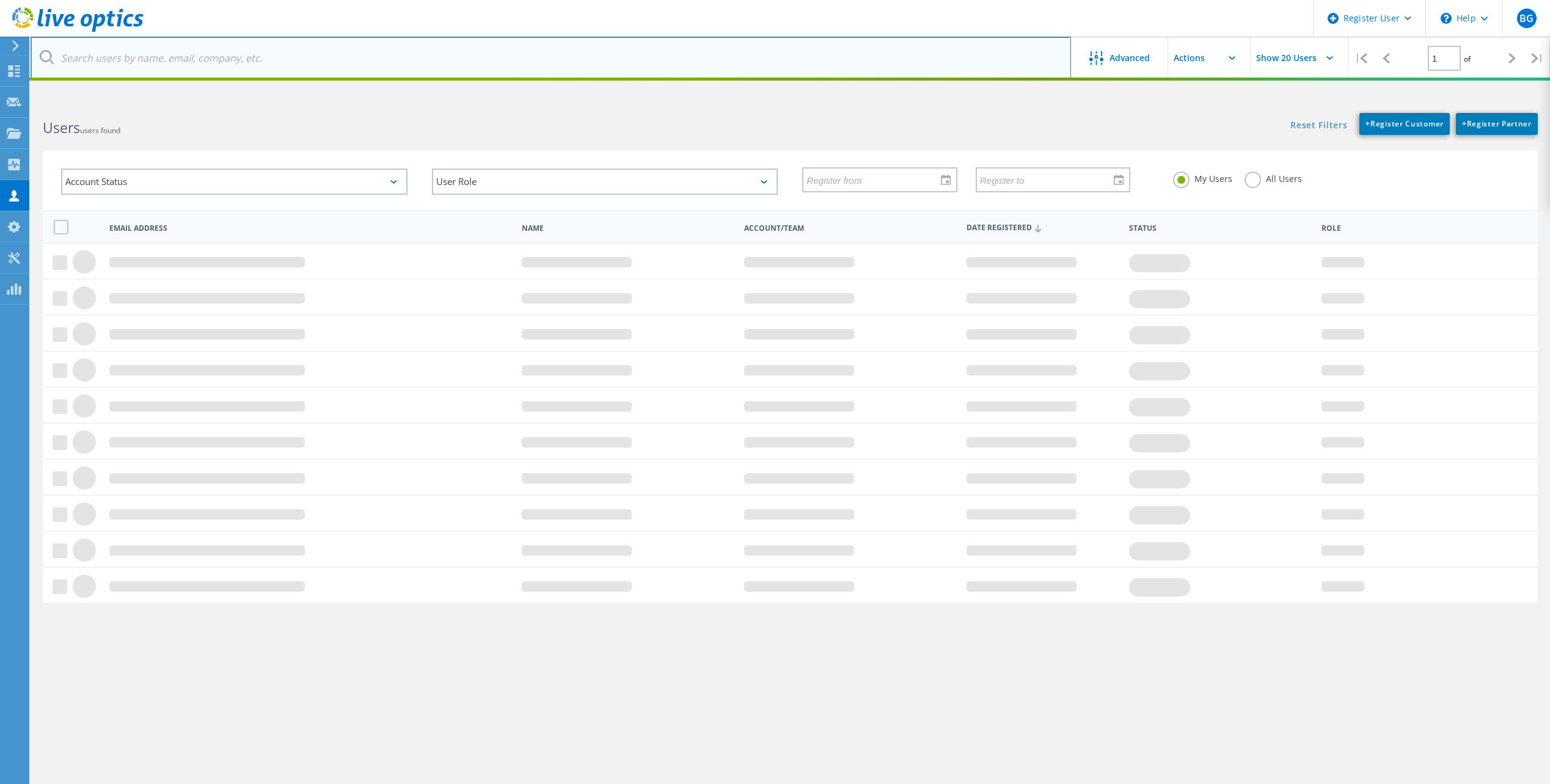
click at [209, 57] on input "text" at bounding box center [550, 58] width 1040 height 42
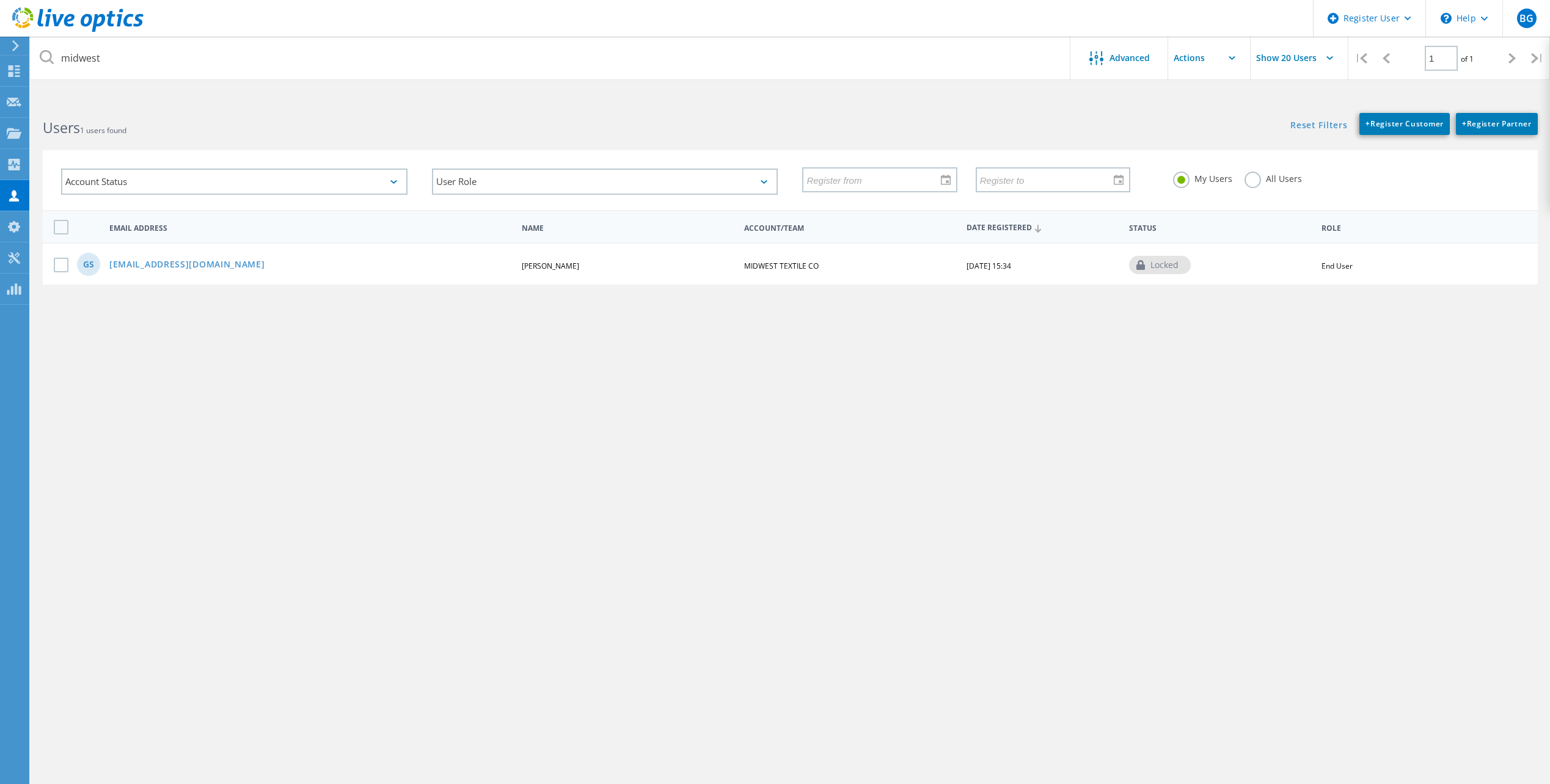
click at [1253, 179] on label "All Users" at bounding box center [1274, 177] width 58 height 12
click at [0, 0] on input "All Users" at bounding box center [0, 0] width 0 height 0
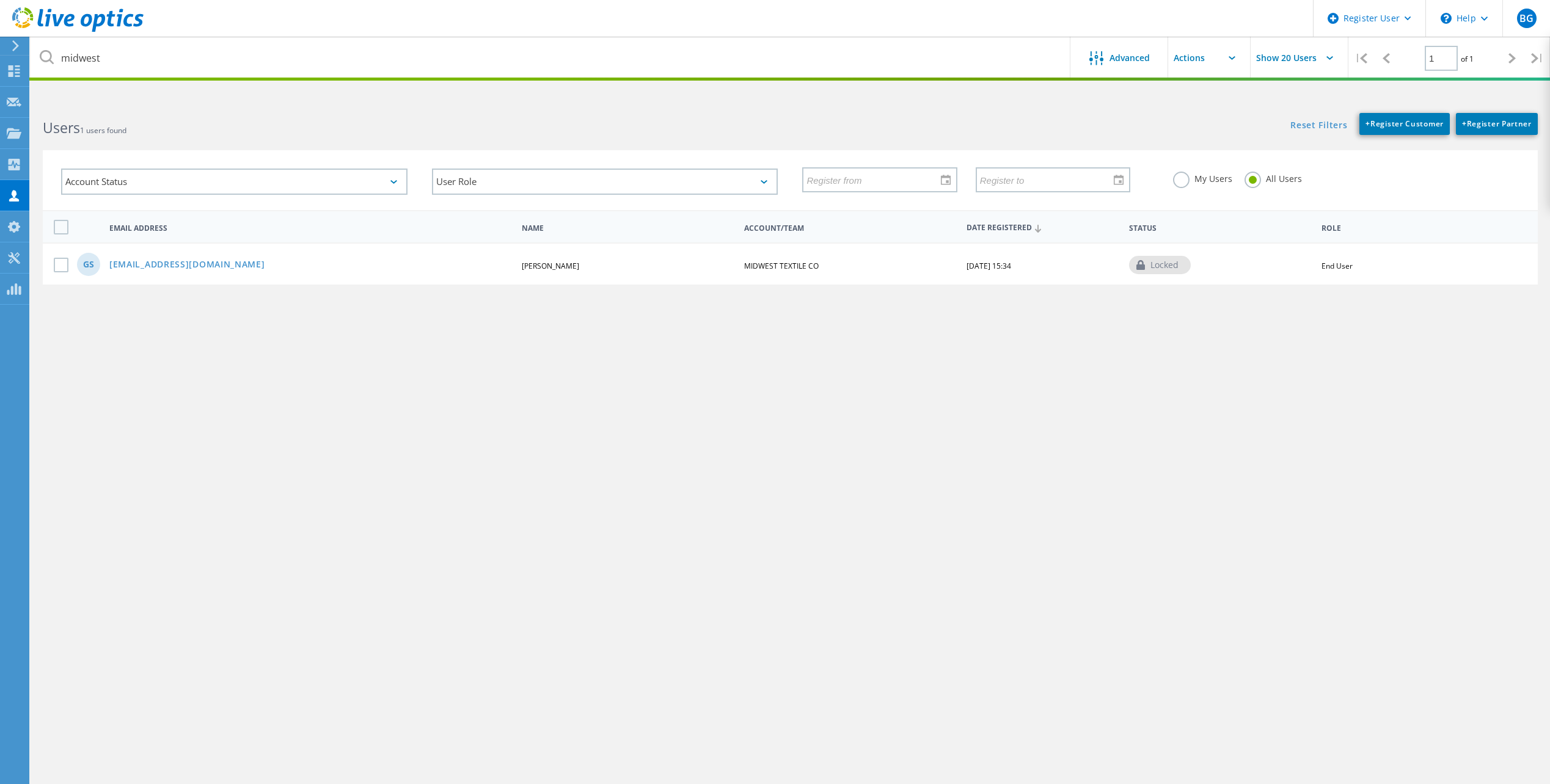
click at [688, 111] on div "Users 1 users found" at bounding box center [410, 117] width 759 height 32
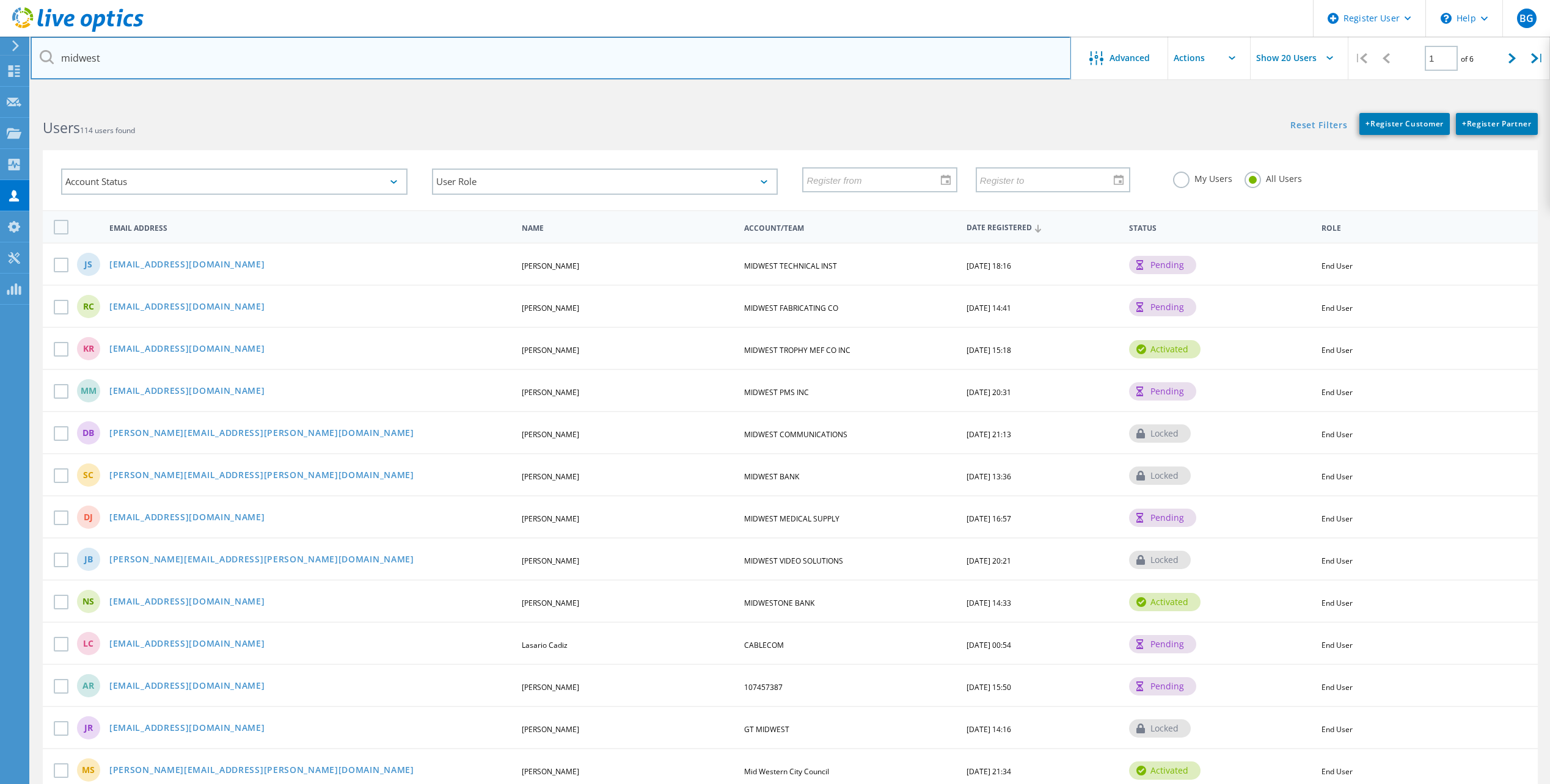
click at [162, 58] on input "midwest" at bounding box center [550, 58] width 1040 height 42
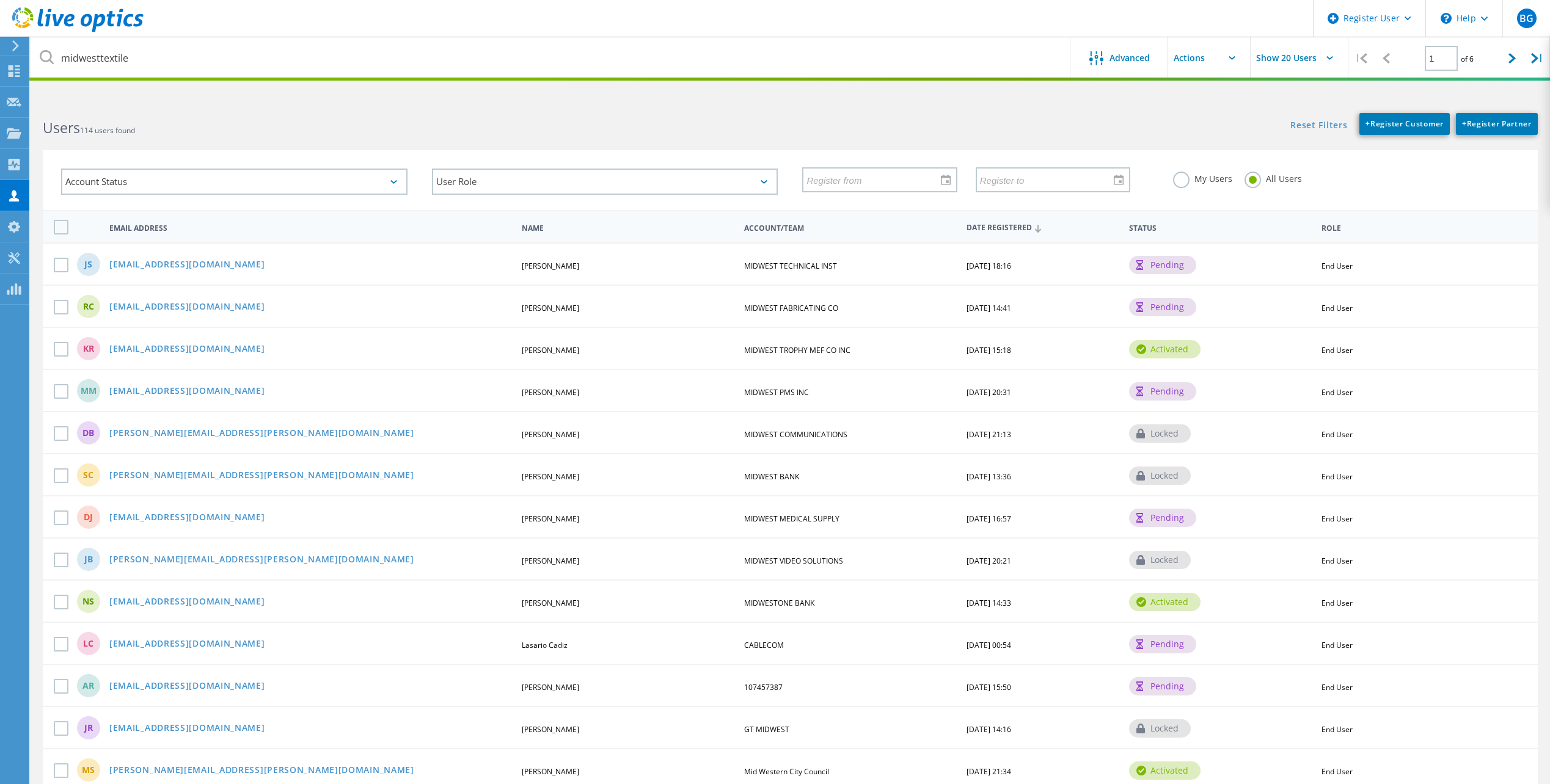
drag, startPoint x: 331, startPoint y: 136, endPoint x: 351, endPoint y: 135, distance: 20.0
click at [333, 136] on h2 "Users 114 users found" at bounding box center [410, 128] width 735 height 20
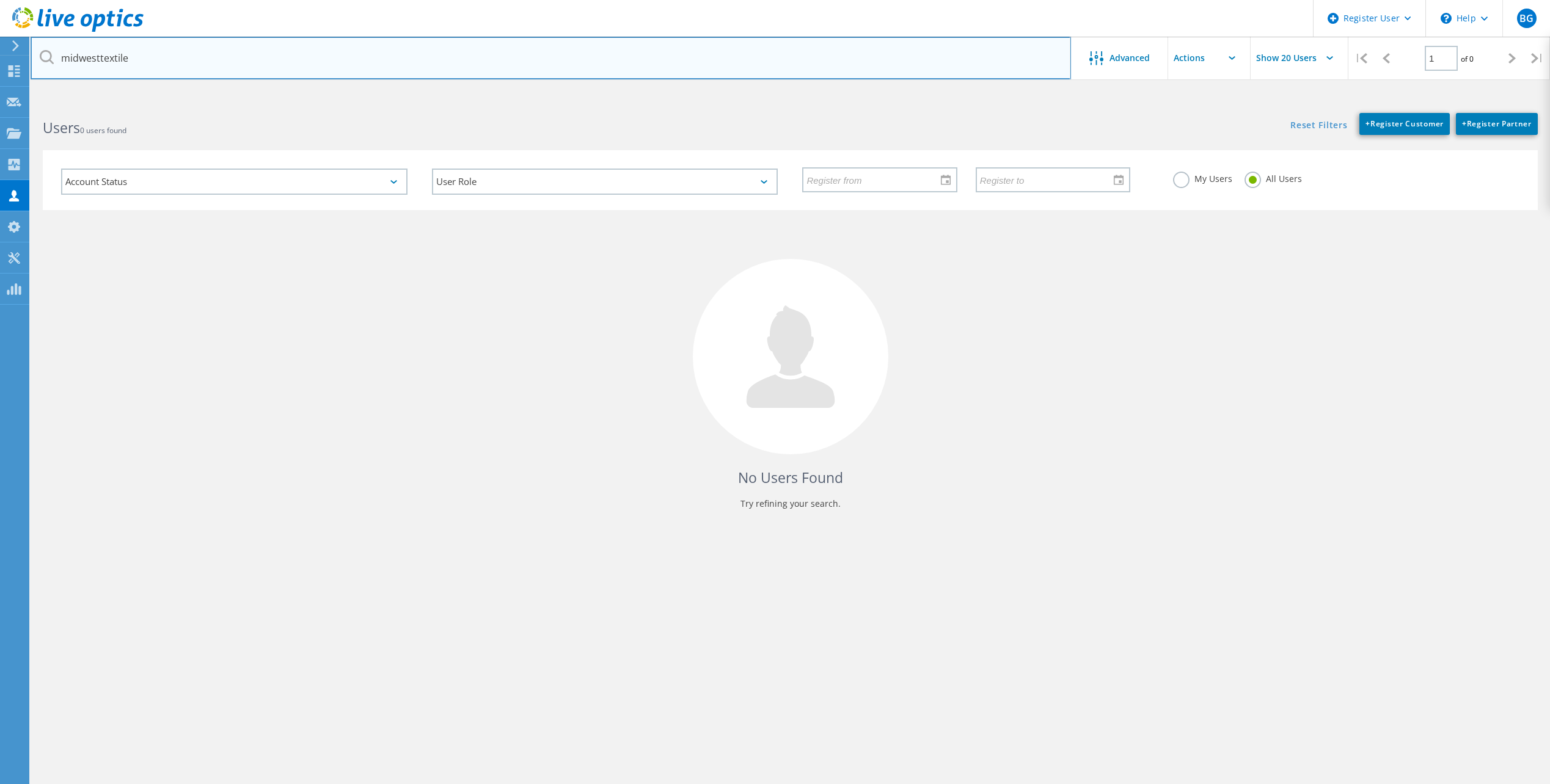
click at [100, 58] on input "midwesttextile" at bounding box center [550, 58] width 1040 height 42
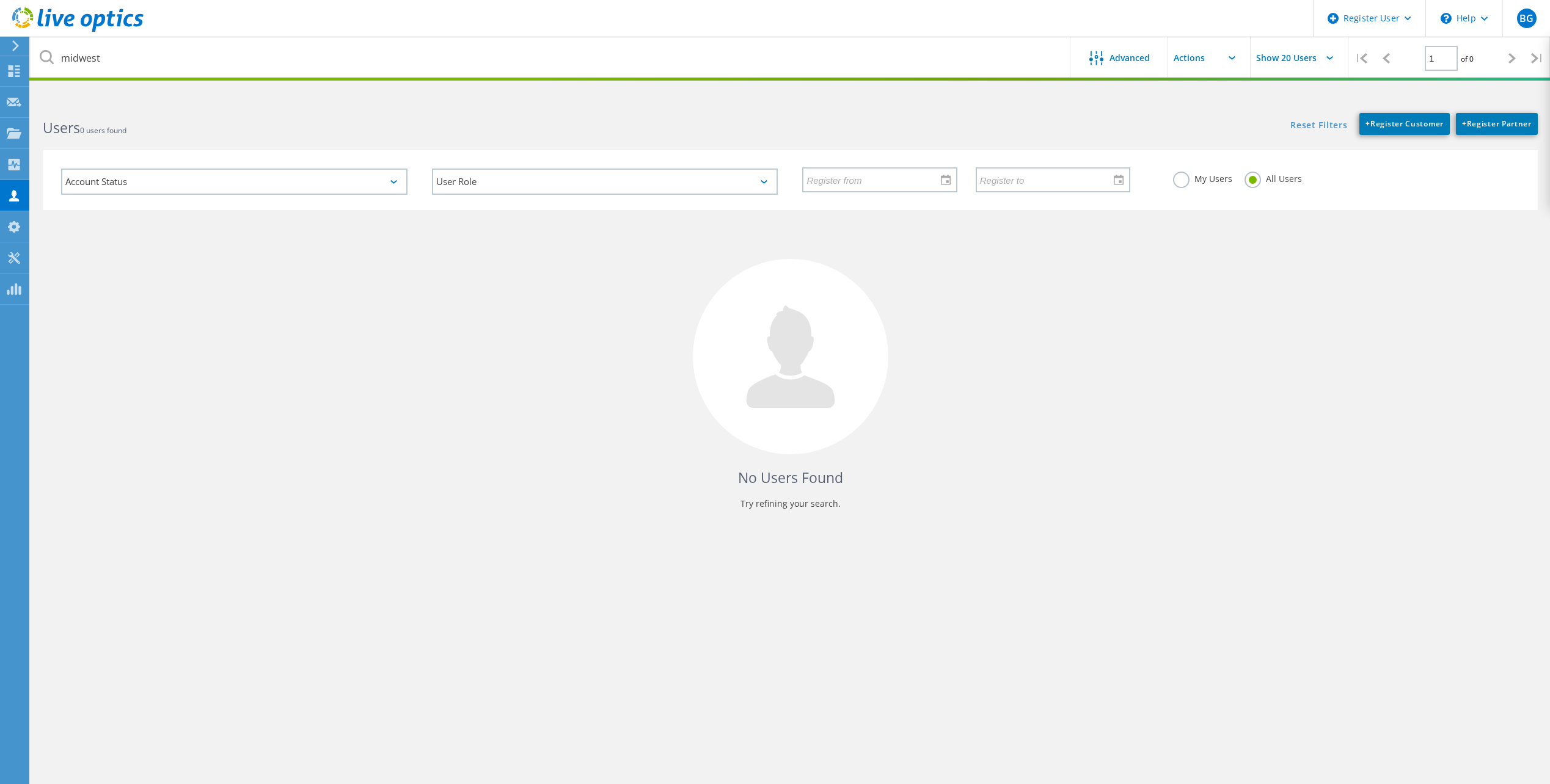
click at [292, 120] on h2 "Users 0 users found" at bounding box center [410, 128] width 735 height 20
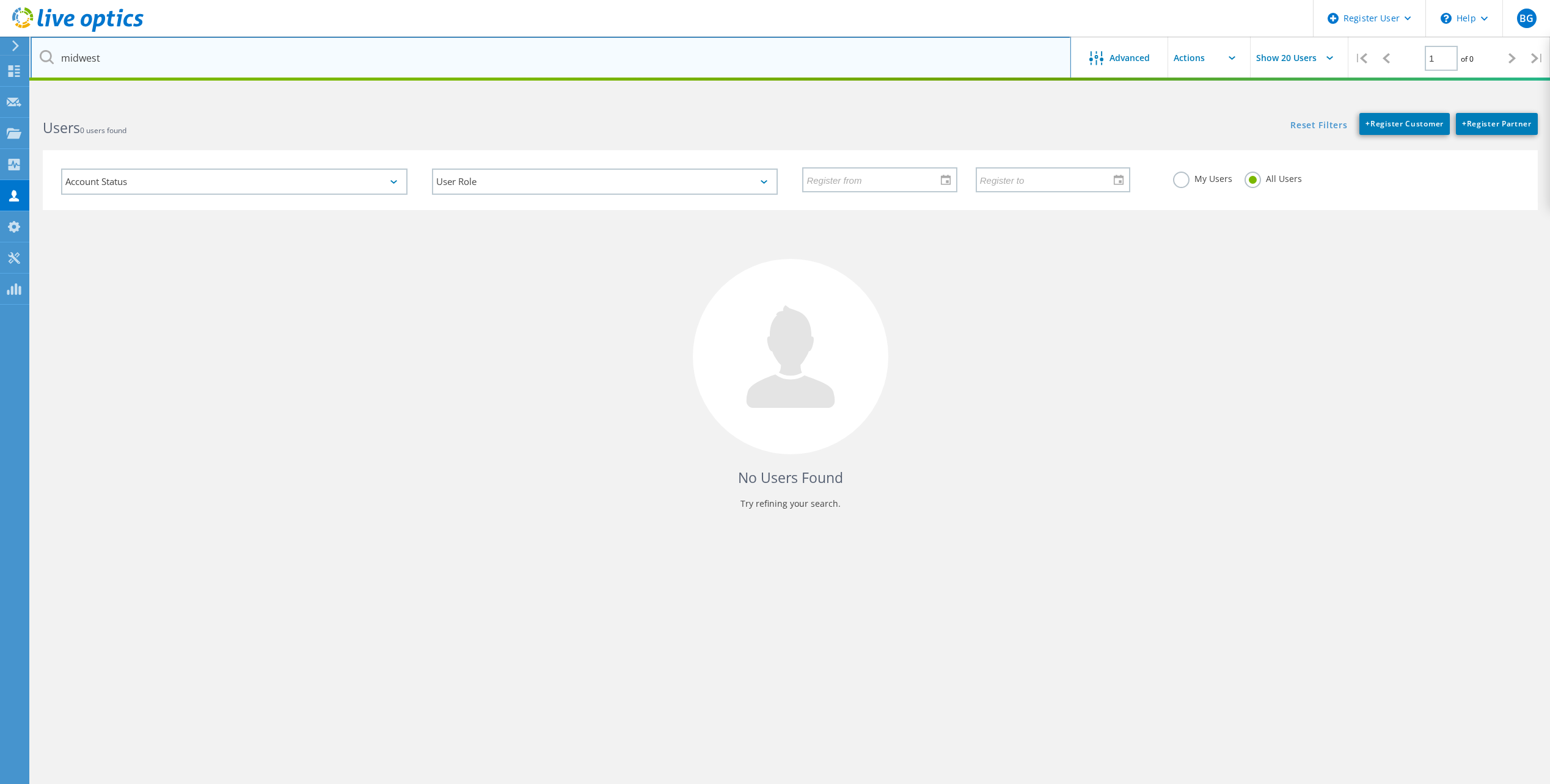
click at [242, 62] on input "midwest" at bounding box center [550, 58] width 1040 height 42
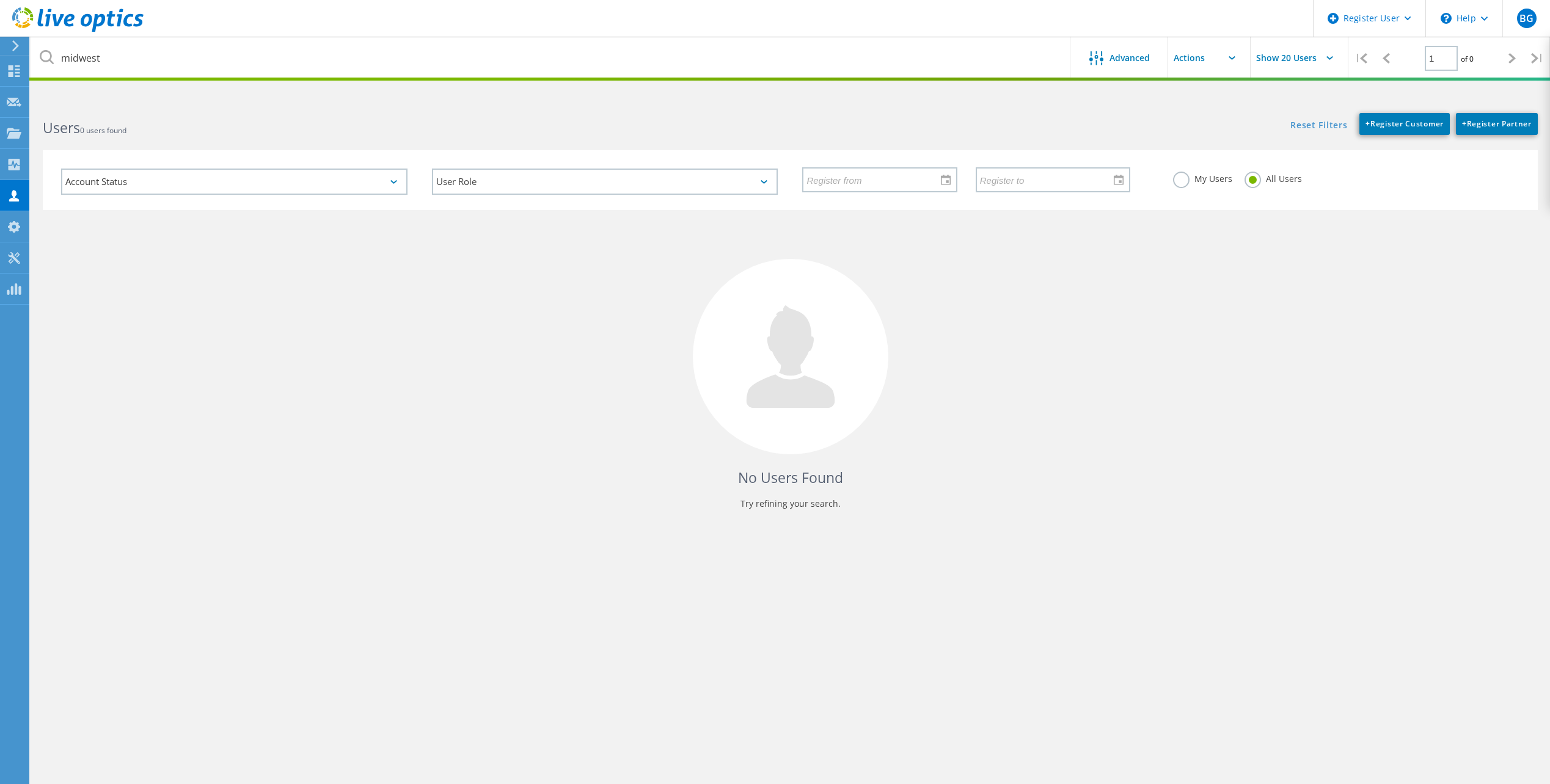
click at [1184, 179] on label "My Users" at bounding box center [1203, 177] width 59 height 12
click at [0, 0] on input "My Users" at bounding box center [0, 0] width 0 height 0
click at [1252, 179] on label "All Users" at bounding box center [1274, 177] width 58 height 12
click at [0, 0] on input "All Users" at bounding box center [0, 0] width 0 height 0
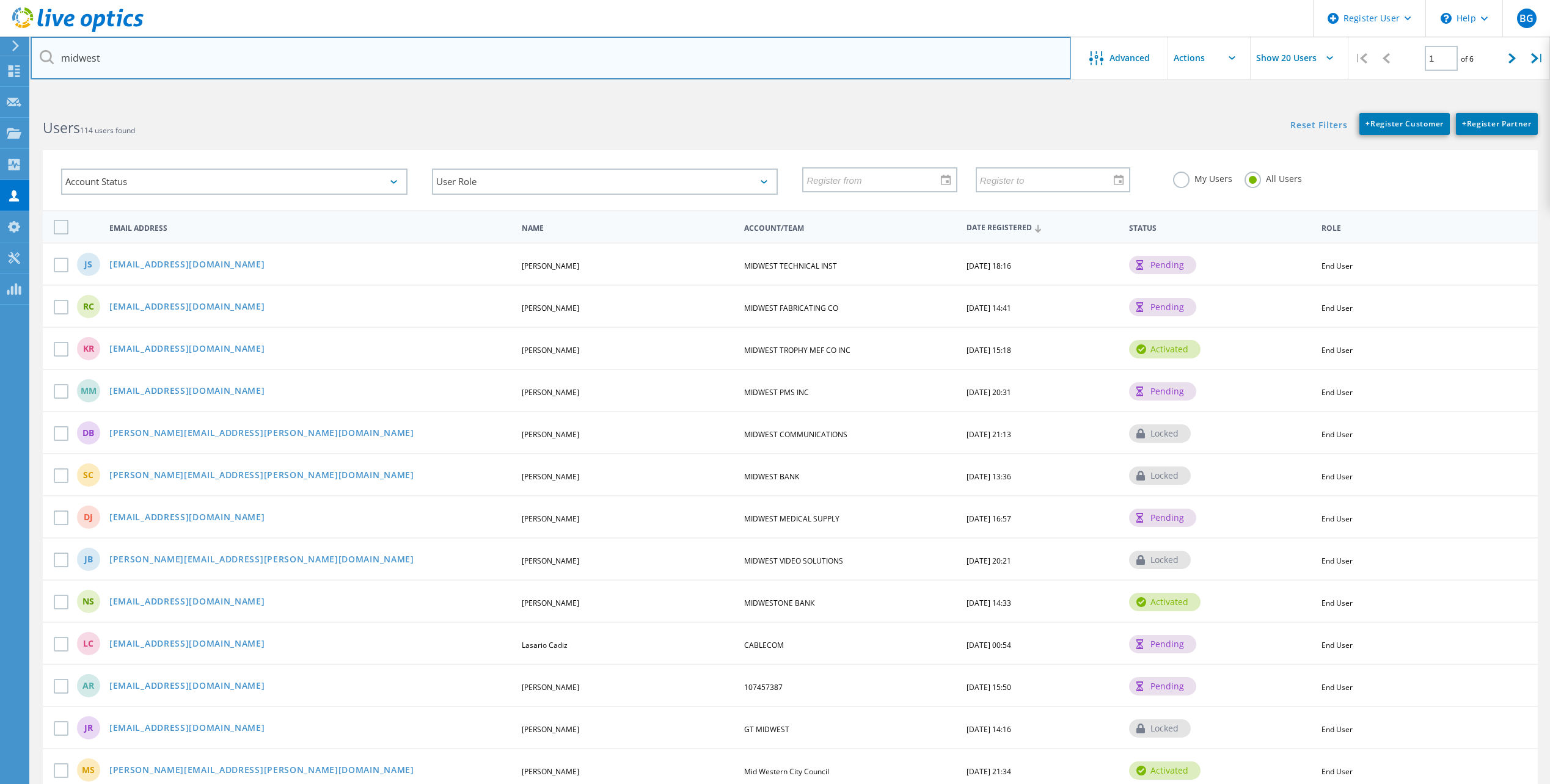
click at [143, 64] on input "midwest" at bounding box center [550, 58] width 1040 height 42
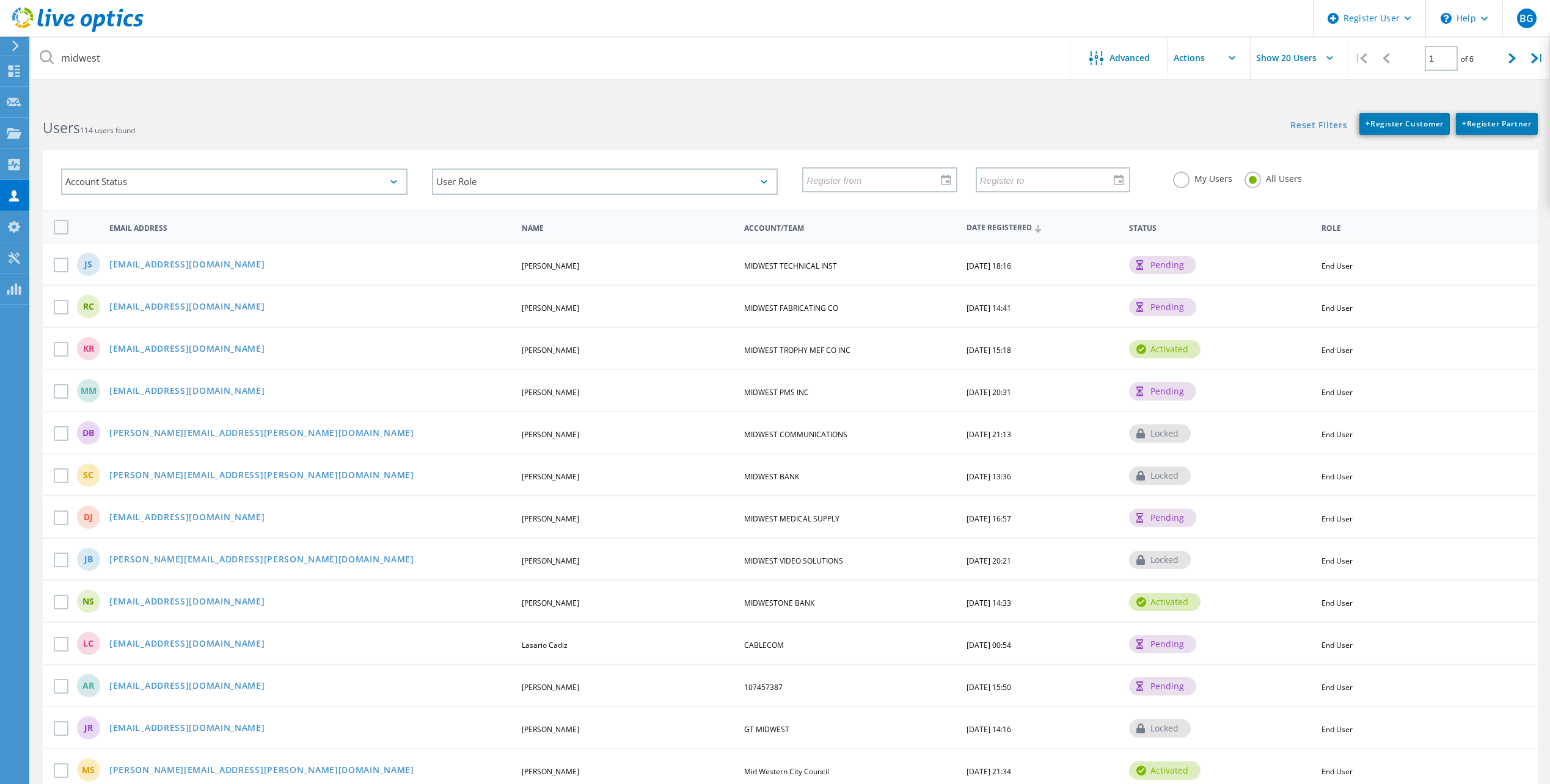
click at [177, 117] on div "Users 114 users found" at bounding box center [410, 117] width 759 height 32
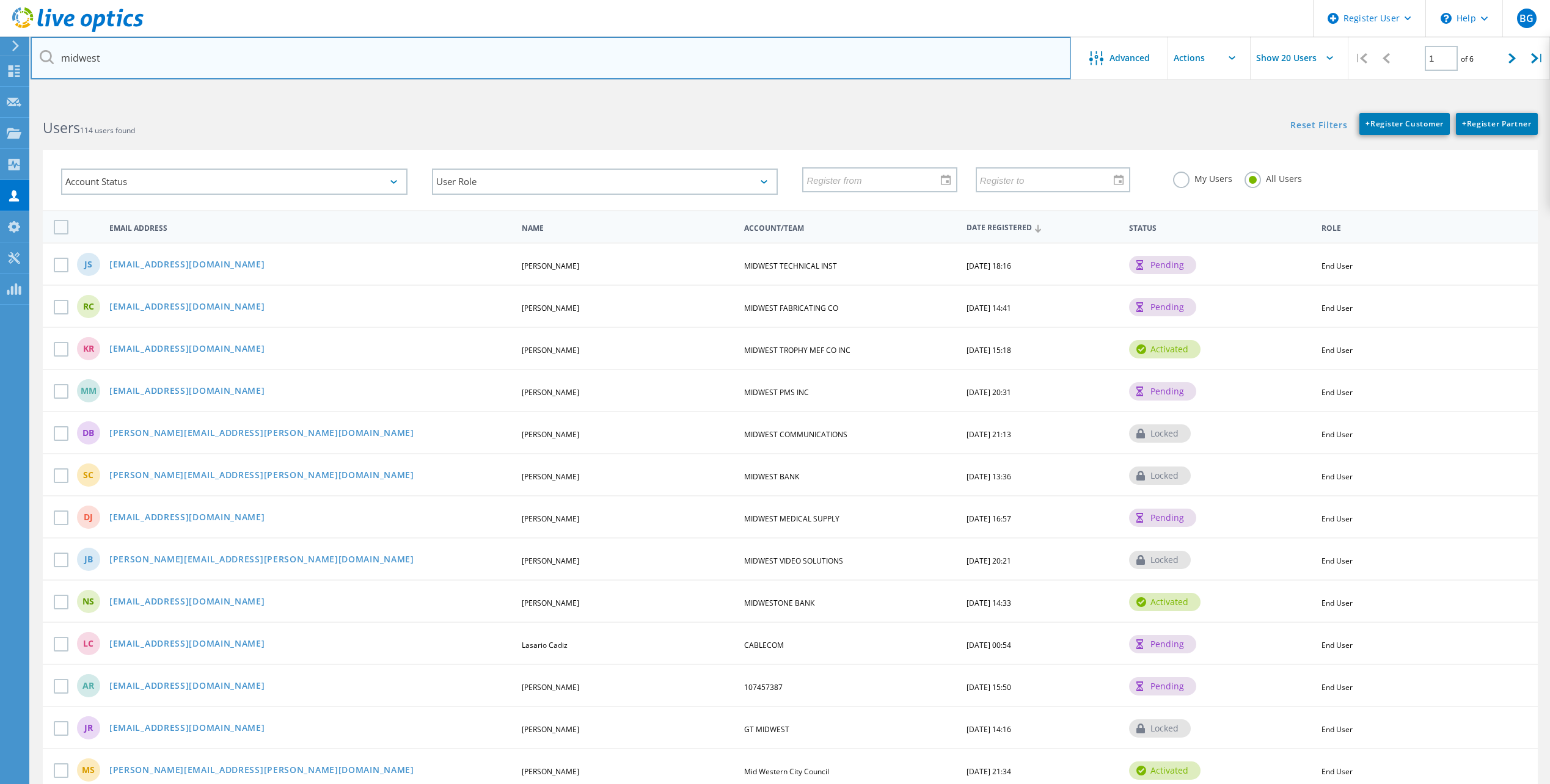
click at [131, 59] on input "midwest" at bounding box center [550, 58] width 1040 height 42
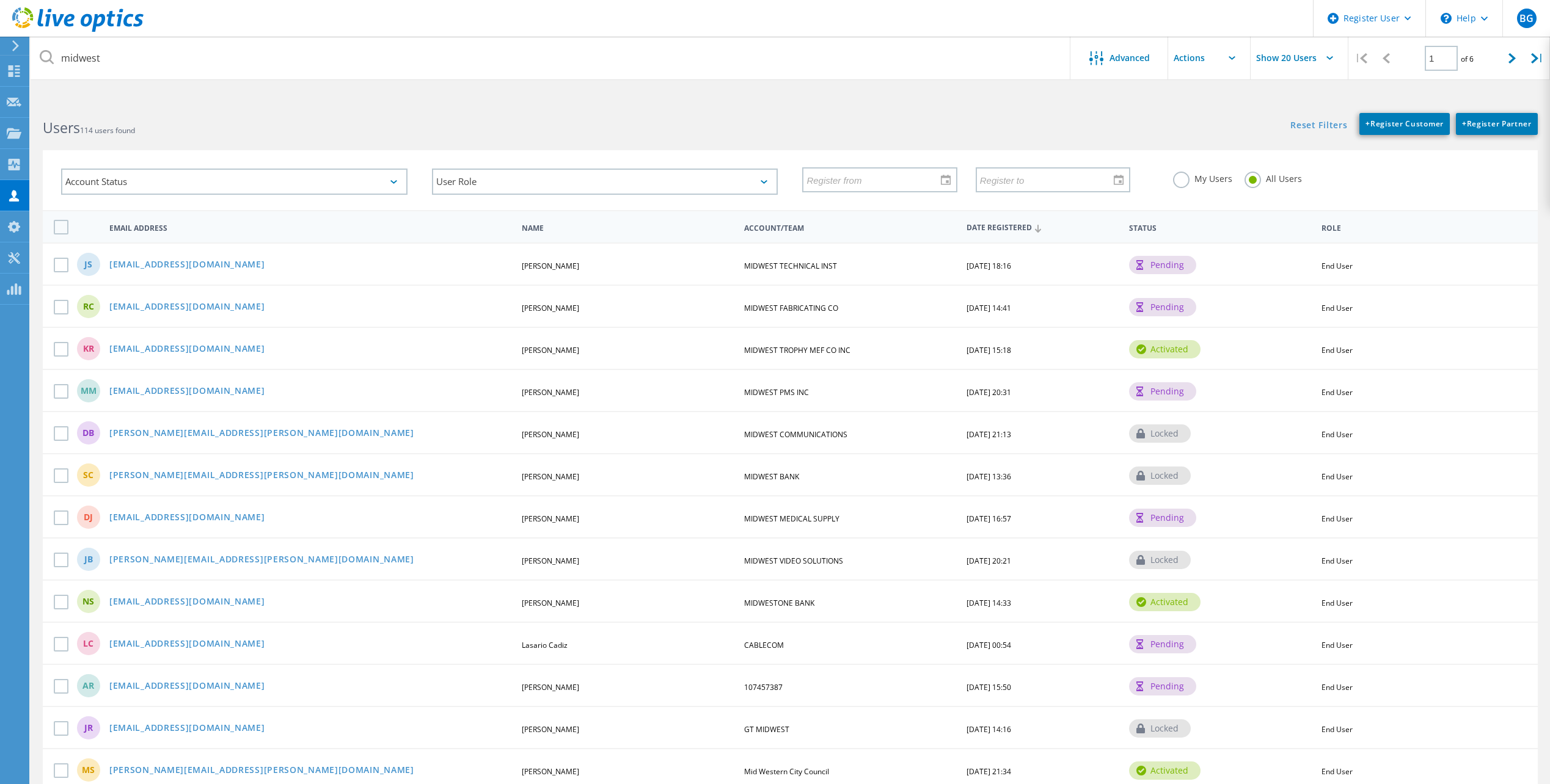
click at [1187, 180] on label "My Users" at bounding box center [1203, 177] width 59 height 12
click at [0, 0] on input "My Users" at bounding box center [0, 0] width 0 height 0
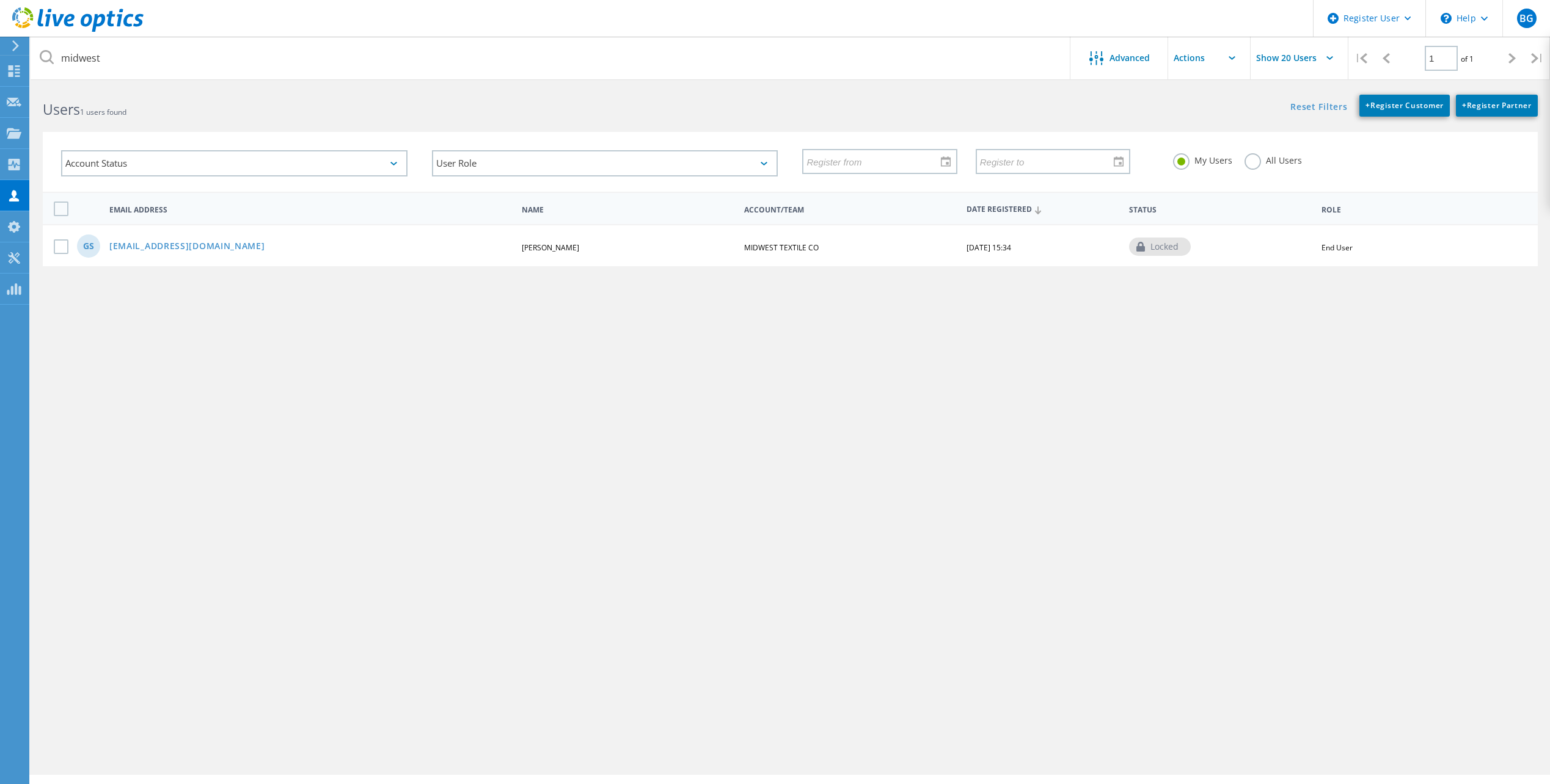
scroll to position [46, 0]
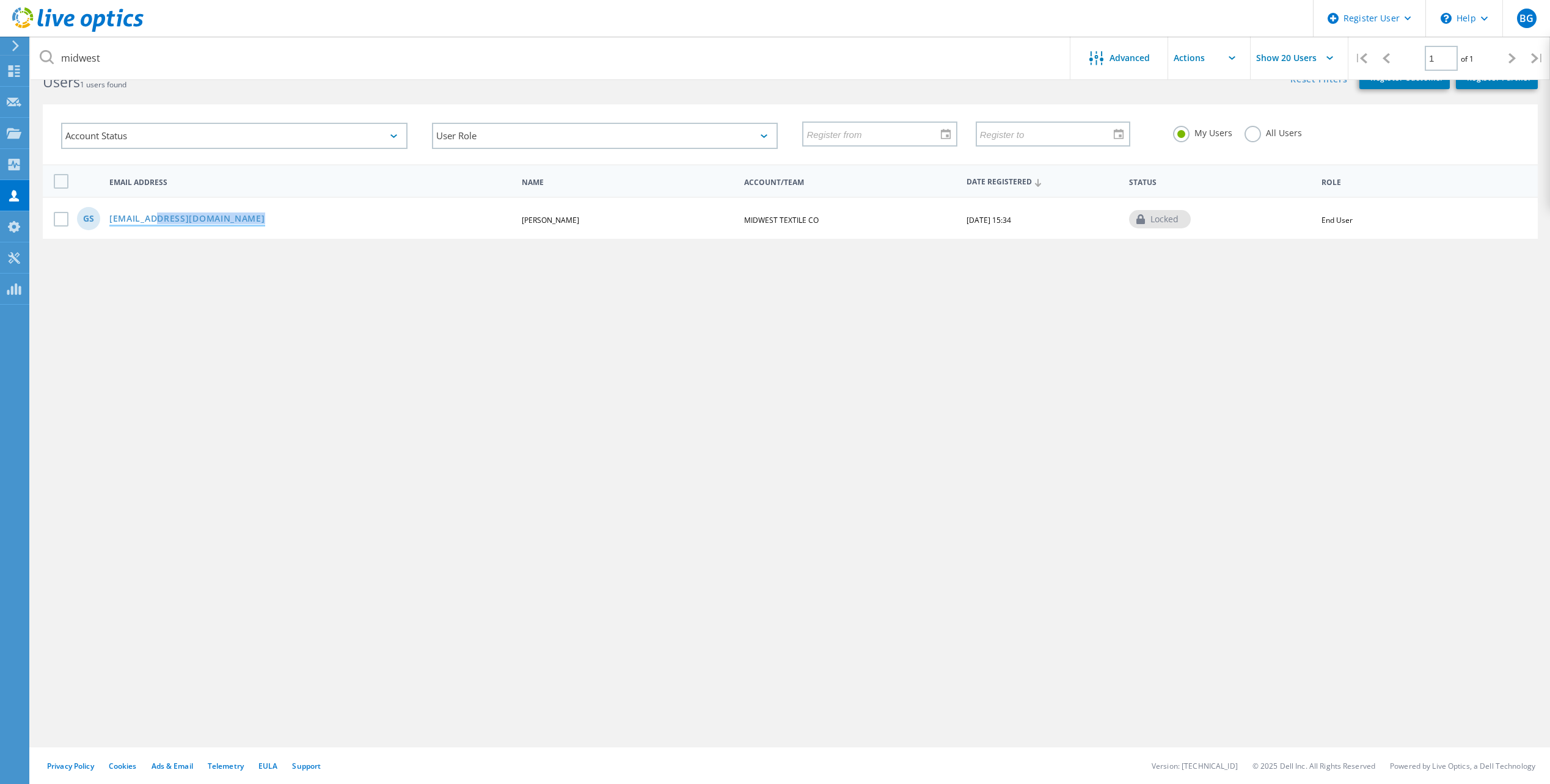
drag, startPoint x: 292, startPoint y: 214, endPoint x: 159, endPoint y: 218, distance: 133.1
click at [159, 218] on div "[EMAIL_ADDRESS][DOMAIN_NAME]" at bounding box center [311, 220] width 414 height 11
copy link "[DOMAIN_NAME]"
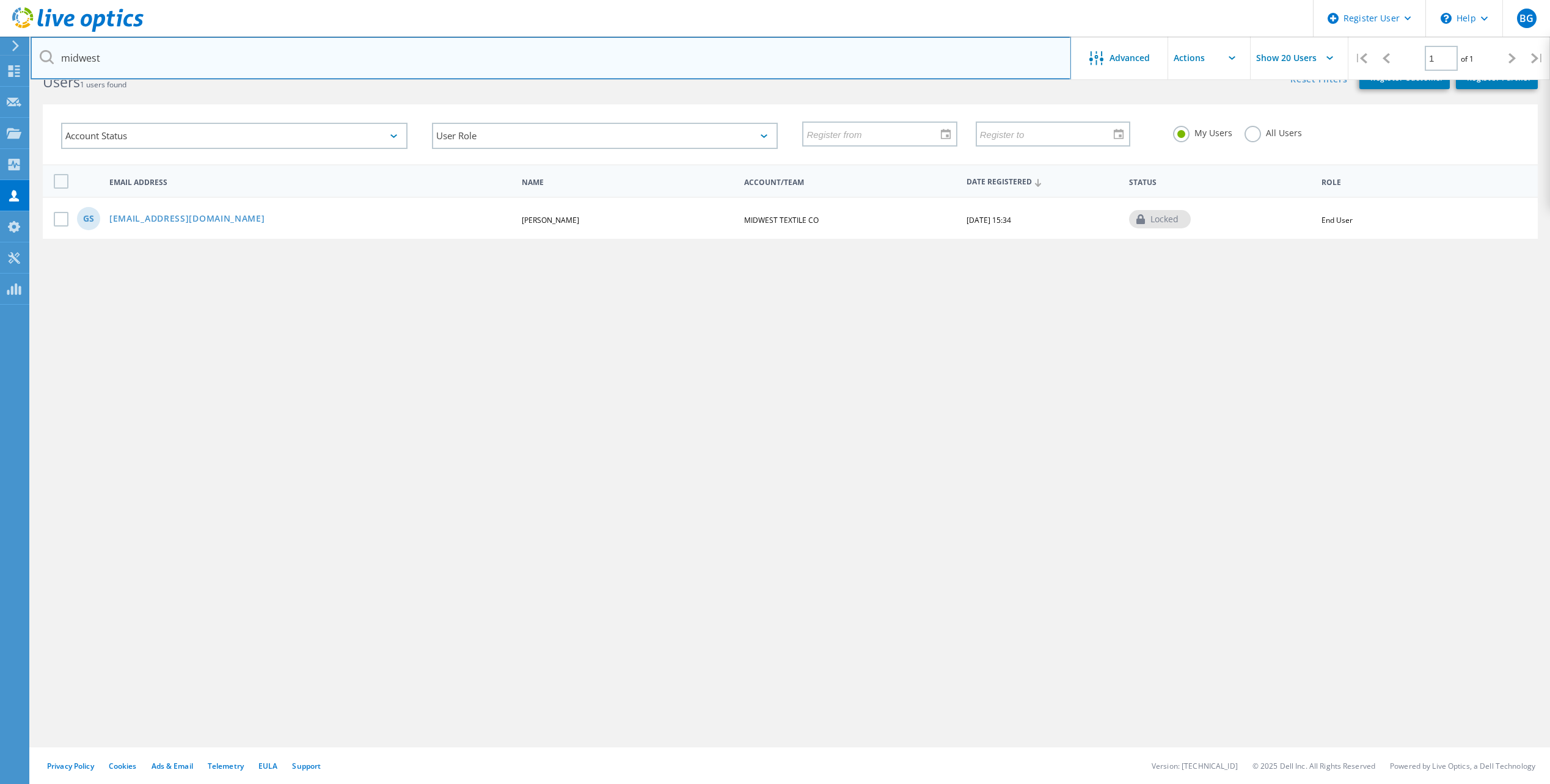
click at [110, 64] on input "midwest" at bounding box center [550, 58] width 1040 height 42
click at [109, 64] on input "midwest" at bounding box center [550, 58] width 1040 height 42
paste input "-[URL]"
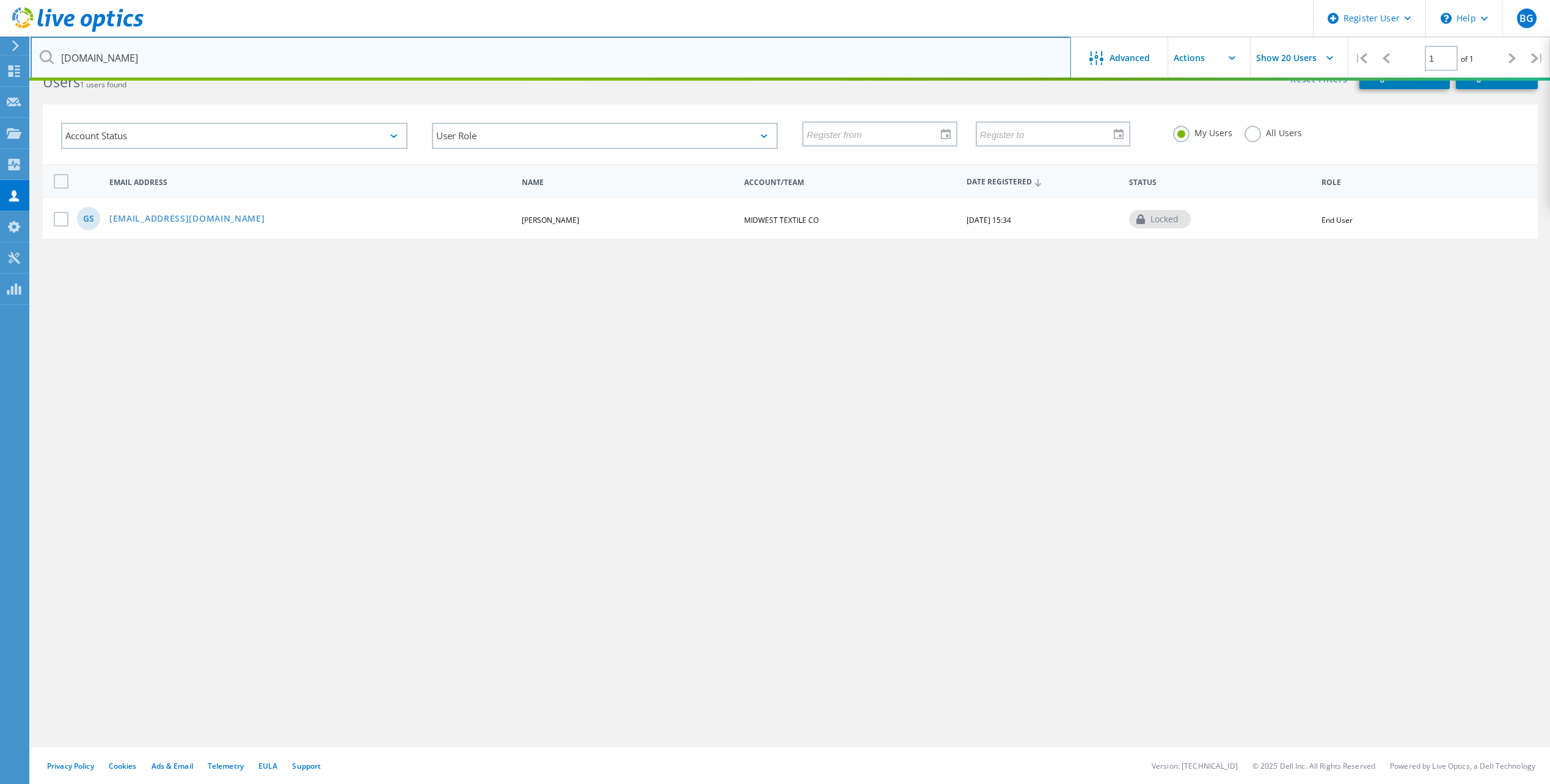
type input "[DOMAIN_NAME]"
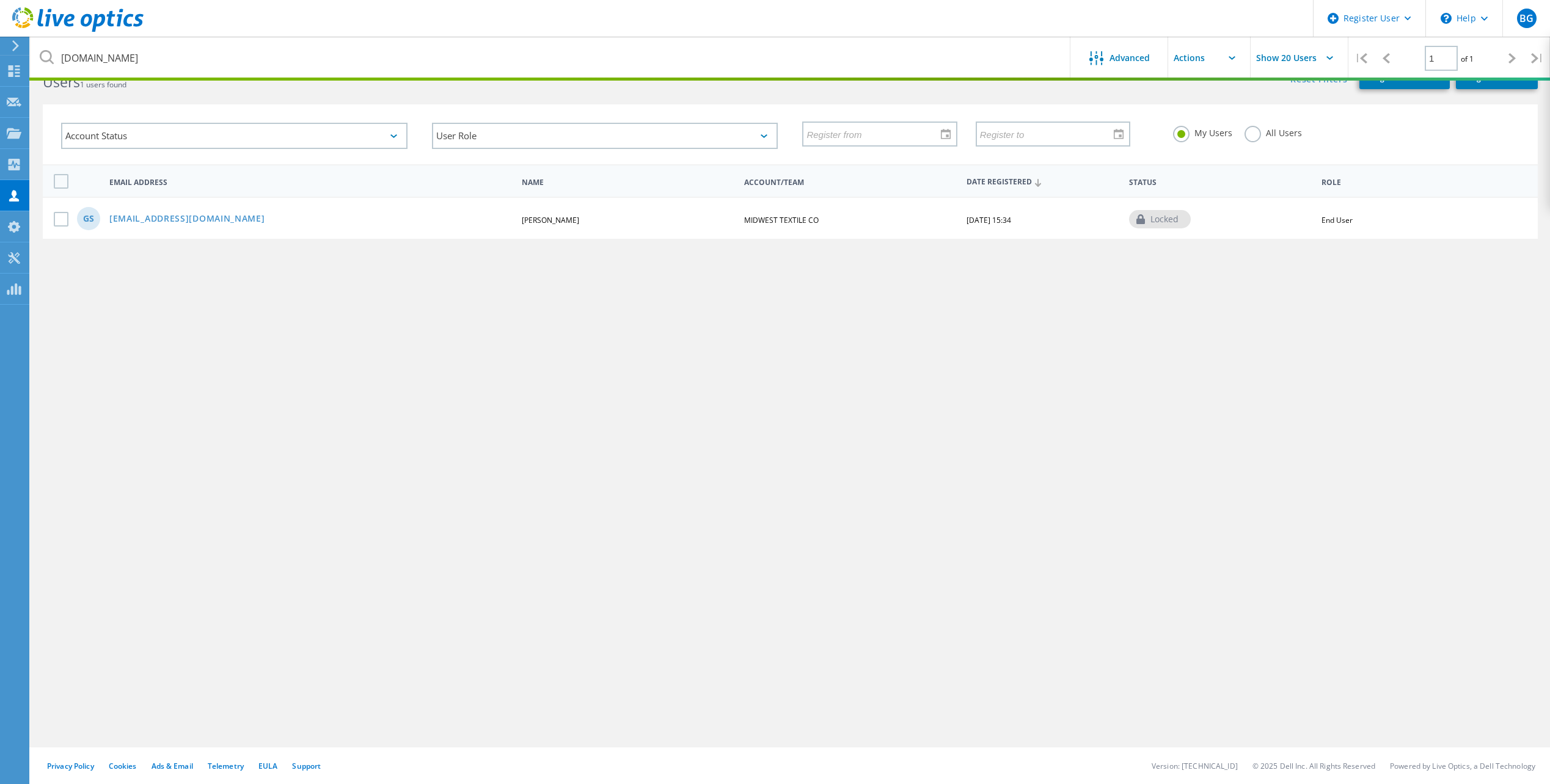
click at [1066, 328] on div "[DOMAIN_NAME] Advanced Show 20 Users | 1 of 1 | Email Address First Name Last N…" at bounding box center [790, 401] width 1519 height 692
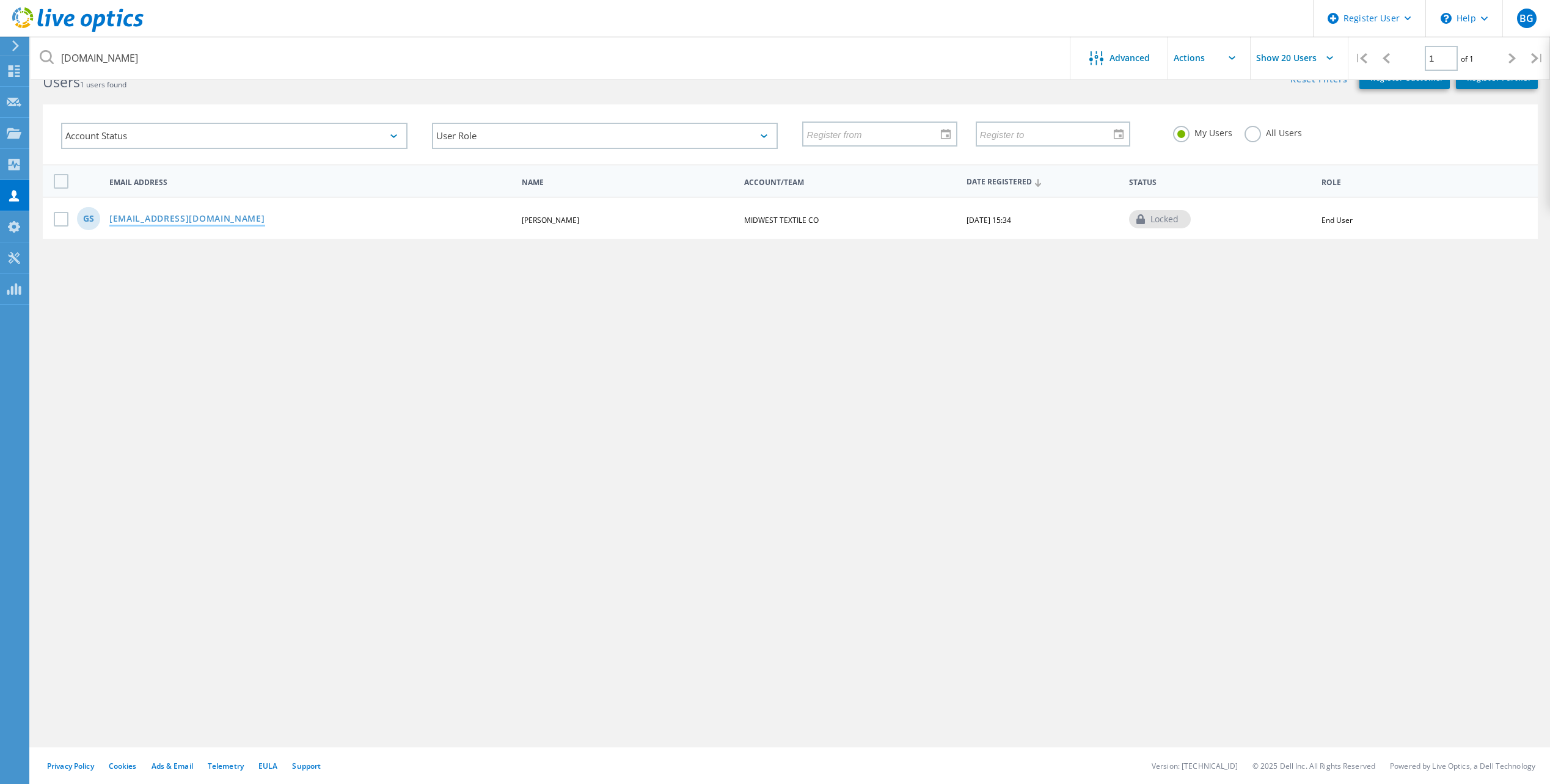
click at [211, 223] on link "[EMAIL_ADDRESS][DOMAIN_NAME]" at bounding box center [186, 220] width 156 height 11
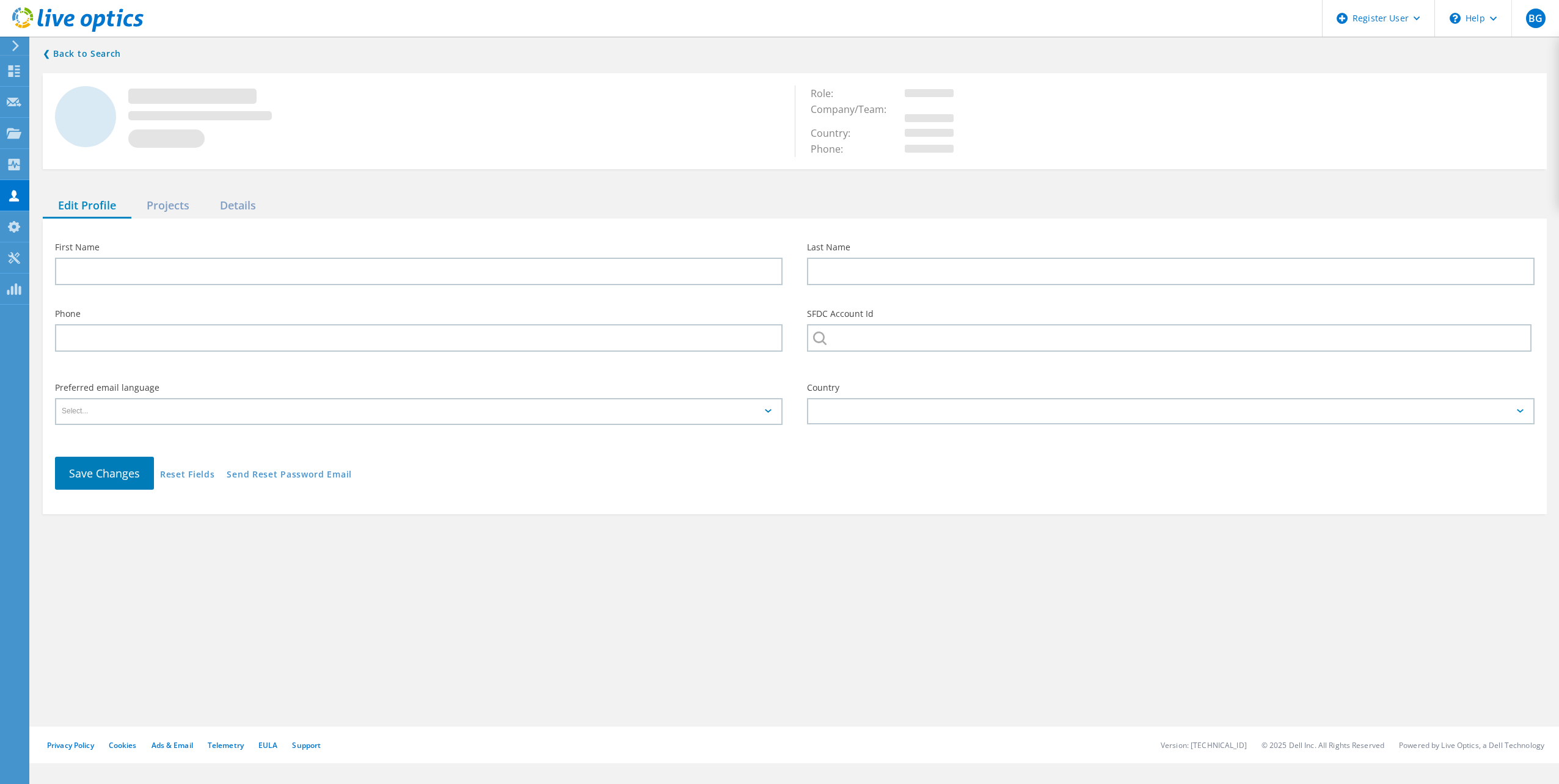
type input "[PERSON_NAME]"
type input "MIDWEST TEXTILE CO"
type input "English"
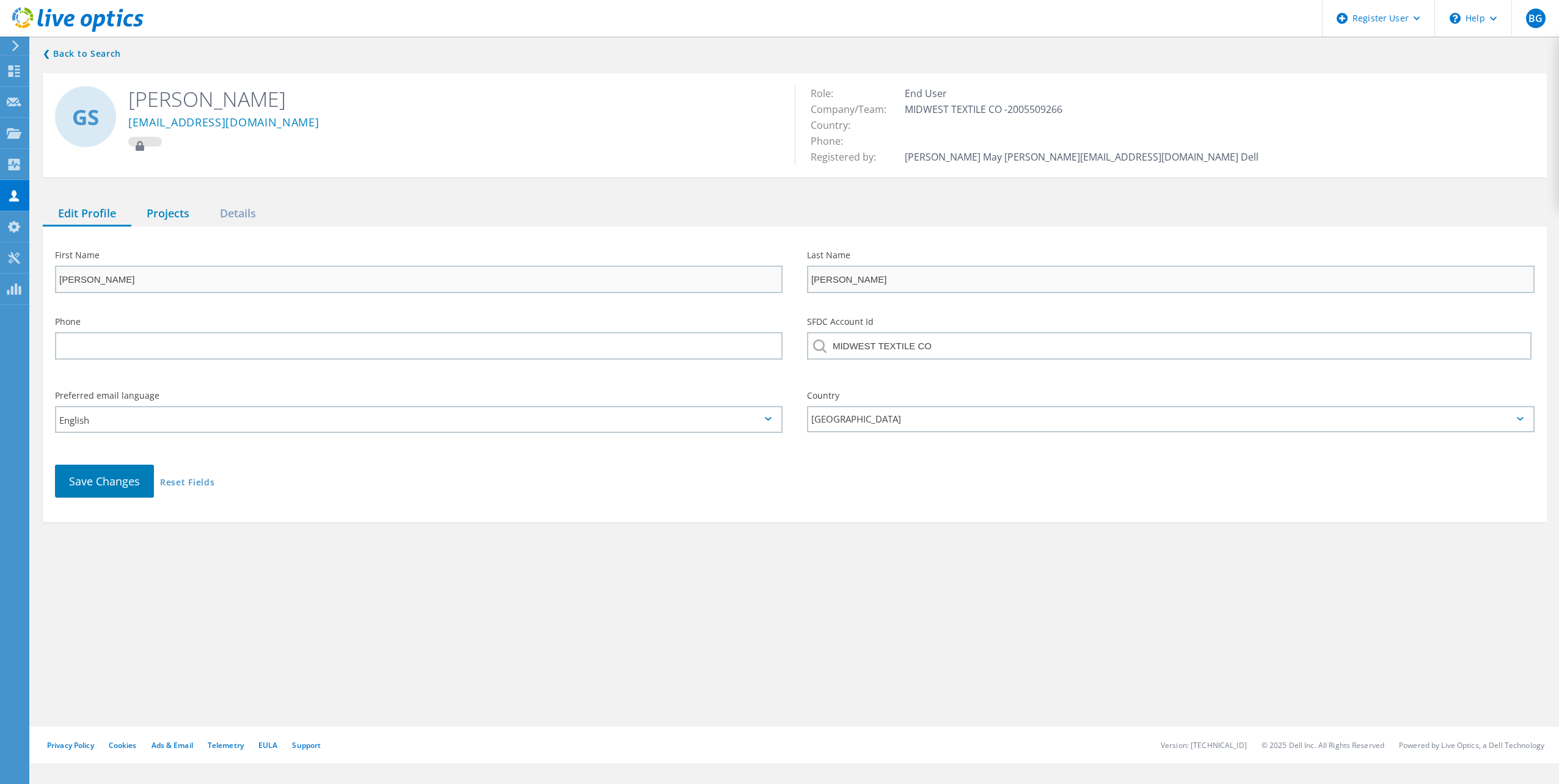
click at [185, 218] on div "Projects" at bounding box center [167, 214] width 73 height 25
